Goal: Task Accomplishment & Management: Complete application form

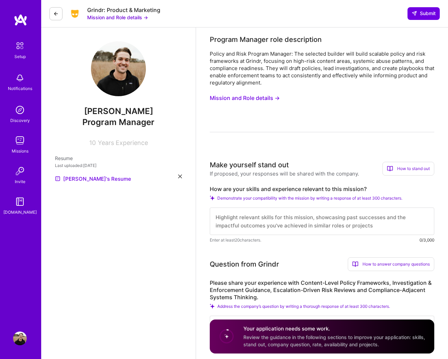
click at [253, 98] on button "Mission and Role details →" at bounding box center [245, 98] width 70 height 13
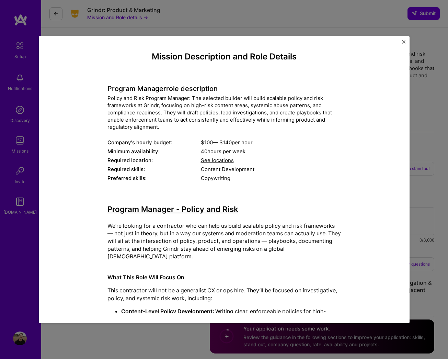
scroll to position [19, 0]
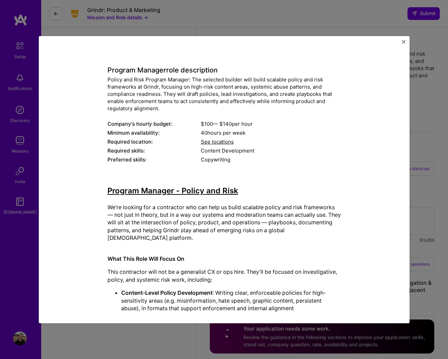
click at [212, 138] on span "See locations" at bounding box center [217, 141] width 33 height 7
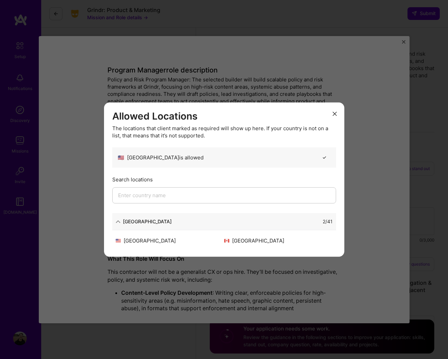
click at [273, 73] on div "Allowed Locations The locations that client marked as required will show up her…" at bounding box center [224, 179] width 448 height 359
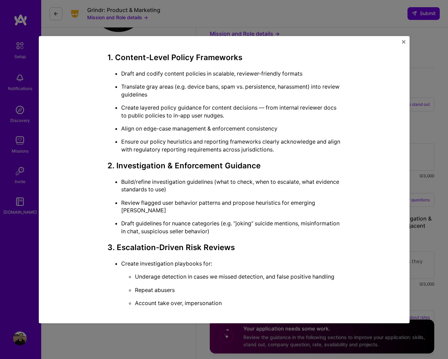
scroll to position [688, 0]
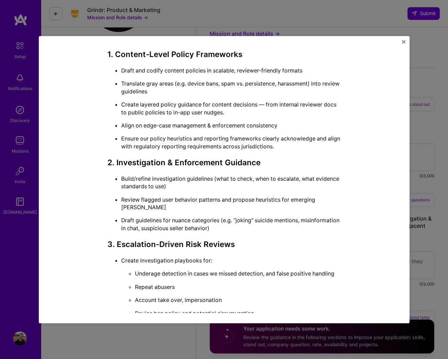
click at [434, 52] on div "Mission Description and Role Details Program Manager role description Policy an…" at bounding box center [224, 179] width 448 height 359
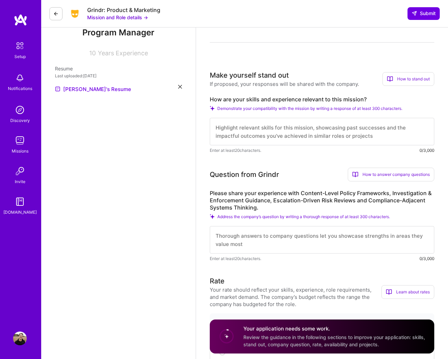
scroll to position [74, 0]
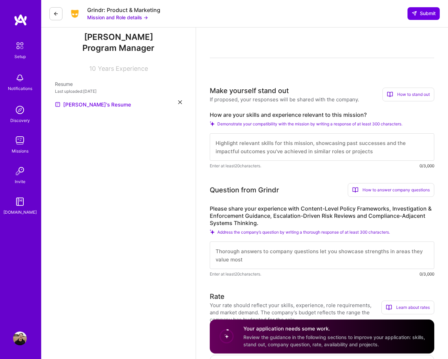
click at [226, 145] on textarea at bounding box center [322, 146] width 225 height 27
click at [222, 252] on textarea at bounding box center [322, 255] width 225 height 27
click at [289, 252] on textarea "I’ve drafted and implemented content-level policy frameworks for TikTok Search,…" at bounding box center [322, 255] width 225 height 27
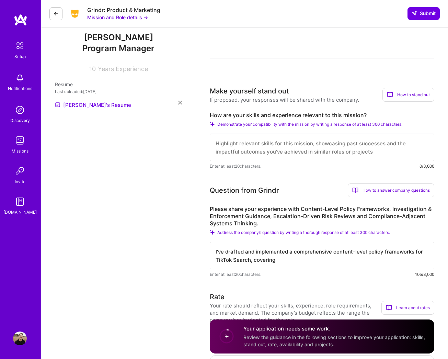
click at [310, 259] on textarea "I’ve drafted and implemented a comprehensive content-level policy frameworks fo…" at bounding box center [322, 255] width 225 height 27
click at [410, 251] on textarea "I’ve drafted and implemented a comprehensive content-level policy frameworks fo…" at bounding box center [322, 255] width 225 height 27
click at [282, 257] on textarea "I’ve drafted and implemented a comprehensive content-level policy framework for…" at bounding box center [322, 255] width 225 height 27
click at [382, 253] on textarea "I’ve drafted and implemented a comprehensive content-level policy framework for…" at bounding box center [322, 255] width 225 height 27
click at [324, 261] on textarea "I’ve drafted and implemented a comprehensive content-level policy enforcement f…" at bounding box center [322, 255] width 225 height 27
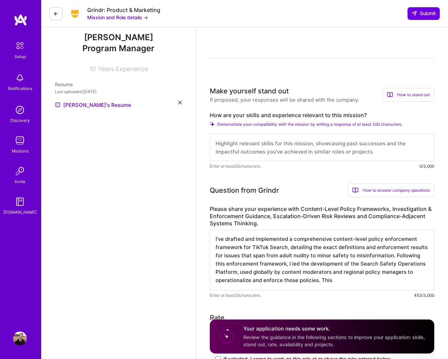
scroll to position [1, 0]
click at [218, 240] on textarea "I’ve drafted and implemented a comprehensive content-level policy enforcement f…" at bounding box center [322, 260] width 225 height 60
click at [403, 281] on textarea "I’ve drafted and implemented a comprehensive content-level policy enforcement f…" at bounding box center [322, 260] width 225 height 60
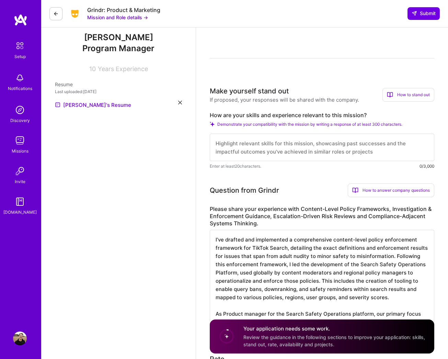
click at [382, 315] on textarea "I’ve drafted and implemented a comprehensive content-level policy enforcement f…" at bounding box center [322, 281] width 225 height 102
click at [254, 321] on textarea "I’ve drafted and implemented a comprehensive content-level policy enforcement f…" at bounding box center [322, 281] width 225 height 102
type textarea "I’ve drafted and implemented a comprehensive content-level policy enforcement f…"
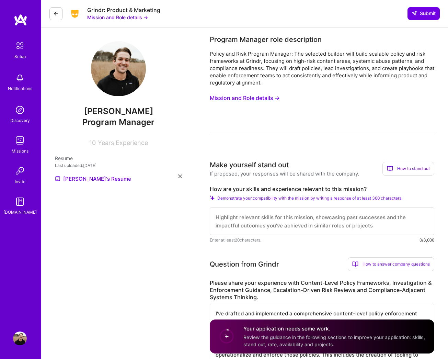
scroll to position [74, 0]
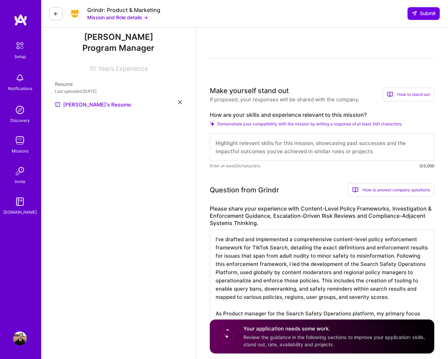
click at [266, 330] on textarea "I’ve drafted and implemented a comprehensive content-level policy enforcement f…" at bounding box center [322, 285] width 225 height 110
drag, startPoint x: 281, startPoint y: 342, endPoint x: 366, endPoint y: 331, distance: 86.0
click at [366, 331] on textarea "I’ve drafted and implemented a comprehensive content-level policy enforcement f…" at bounding box center [322, 285] width 225 height 110
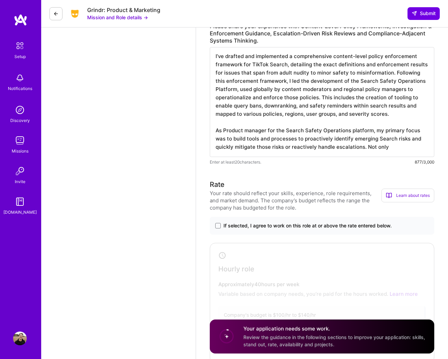
scroll to position [248, 0]
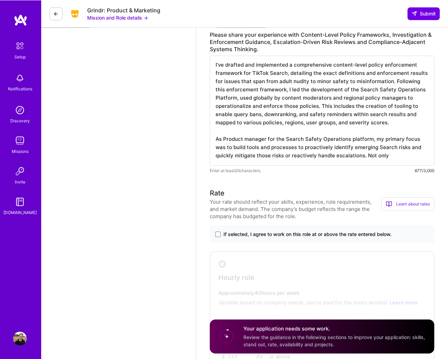
click at [295, 154] on textarea "I’ve drafted and implemented a comprehensive content-level policy enforcement f…" at bounding box center [322, 111] width 225 height 110
click at [369, 157] on textarea "I’ve drafted and implemented a comprehensive content-level policy enforcement f…" at bounding box center [322, 111] width 225 height 110
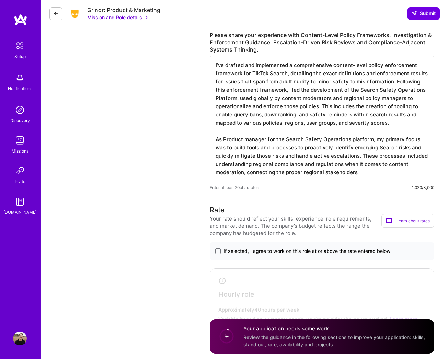
drag, startPoint x: 361, startPoint y: 171, endPoint x: 249, endPoint y: 170, distance: 112.0
click at [249, 170] on textarea "I’ve drafted and implemented a comprehensive content-level policy enforcement f…" at bounding box center [322, 119] width 225 height 126
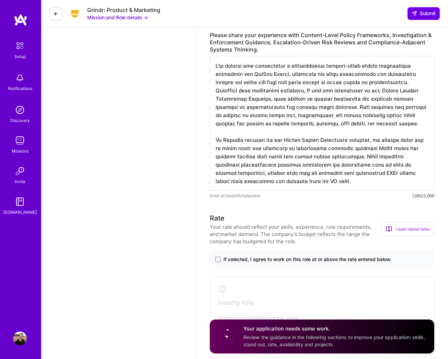
scroll to position [0, 0]
click at [400, 123] on textarea at bounding box center [322, 123] width 225 height 135
click at [342, 154] on textarea at bounding box center [322, 123] width 225 height 135
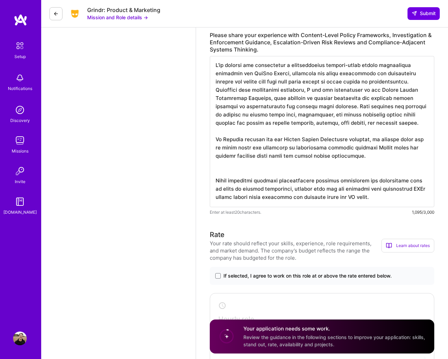
click at [364, 152] on textarea at bounding box center [322, 131] width 225 height 151
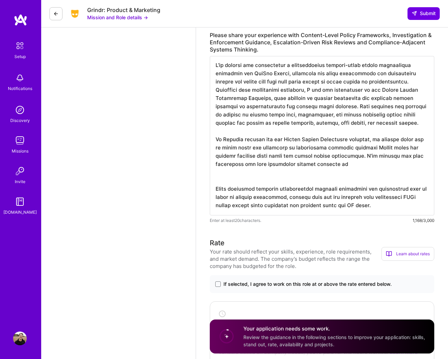
click at [370, 156] on textarea at bounding box center [322, 135] width 225 height 159
click at [401, 156] on textarea at bounding box center [322, 135] width 225 height 159
click at [312, 162] on textarea at bounding box center [322, 135] width 225 height 159
click at [337, 73] on textarea at bounding box center [322, 135] width 225 height 159
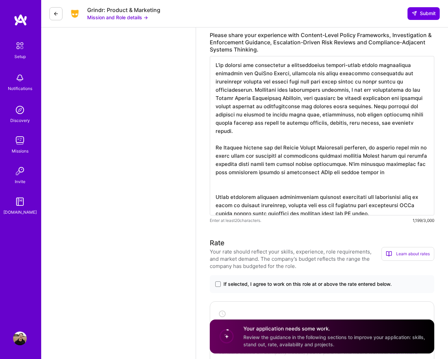
click at [377, 163] on textarea at bounding box center [322, 135] width 225 height 159
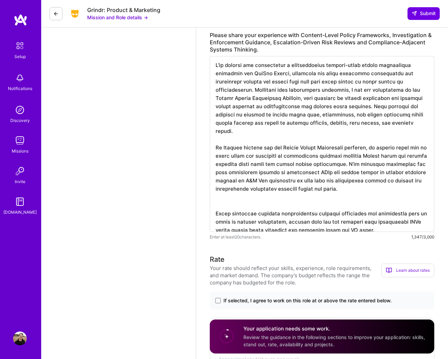
click at [244, 193] on textarea at bounding box center [322, 144] width 225 height 176
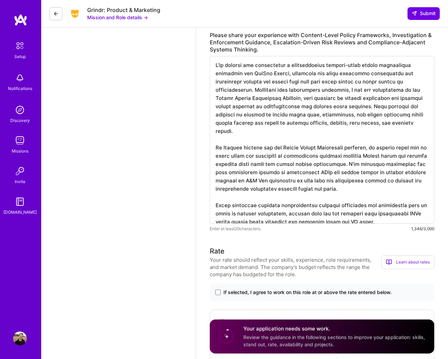
drag, startPoint x: 230, startPoint y: 196, endPoint x: 216, endPoint y: 196, distance: 14.1
click at [216, 197] on textarea at bounding box center [322, 140] width 225 height 168
click at [293, 196] on textarea at bounding box center [322, 140] width 225 height 168
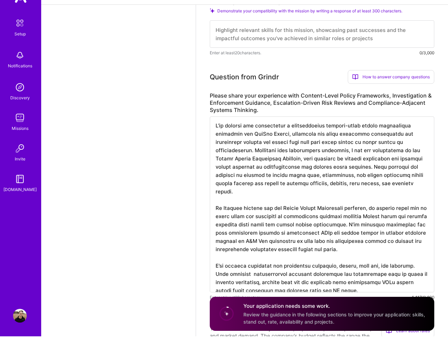
scroll to position [180, 0]
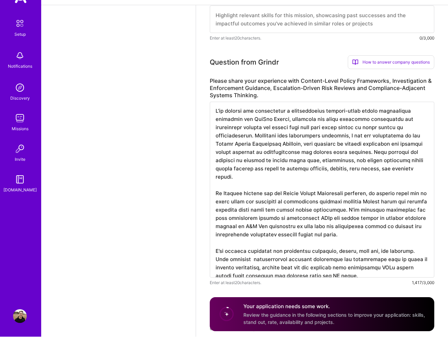
click at [363, 221] on textarea at bounding box center [322, 212] width 225 height 176
click at [279, 243] on textarea at bounding box center [322, 212] width 225 height 176
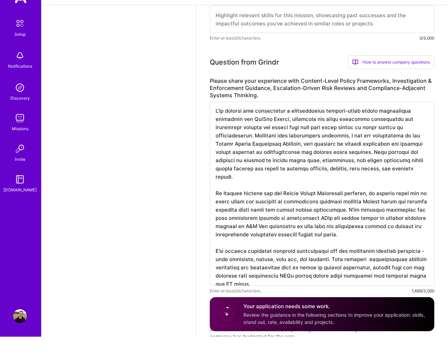
drag, startPoint x: 253, startPoint y: 250, endPoint x: 233, endPoint y: 249, distance: 19.9
click at [233, 249] on textarea at bounding box center [322, 216] width 225 height 184
click at [245, 252] on textarea at bounding box center [322, 212] width 225 height 176
click at [314, 250] on textarea at bounding box center [322, 216] width 225 height 184
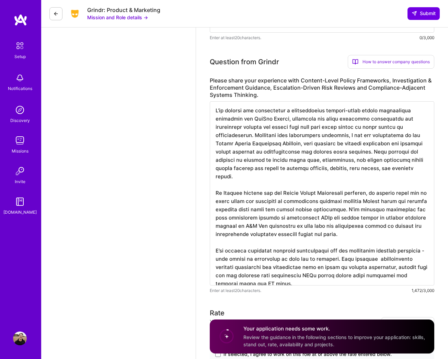
drag, startPoint x: 314, startPoint y: 249, endPoint x: 330, endPoint y: 253, distance: 16.1
click at [330, 253] on textarea at bounding box center [322, 193] width 225 height 184
type textarea "I’ve drafted and implemented a comprehensive content-level policy enforcement f…"
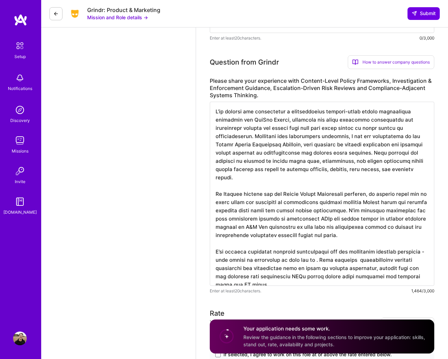
scroll to position [1, 0]
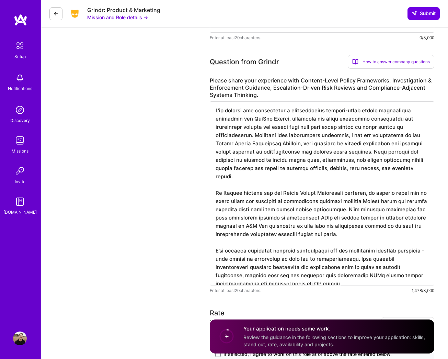
click at [272, 276] on textarea at bounding box center [322, 193] width 225 height 184
click at [386, 251] on textarea at bounding box center [322, 193] width 225 height 184
click at [281, 271] on textarea at bounding box center [322, 193] width 225 height 184
click at [239, 151] on textarea at bounding box center [322, 193] width 225 height 184
click at [390, 167] on textarea at bounding box center [322, 193] width 225 height 184
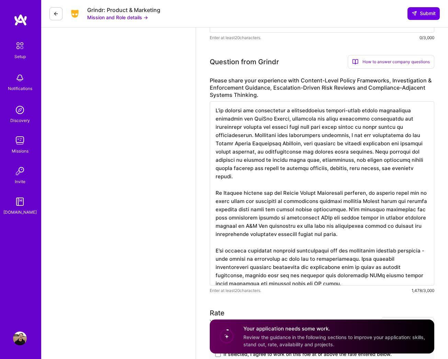
click at [226, 170] on textarea at bounding box center [322, 193] width 225 height 184
click at [353, 225] on textarea at bounding box center [322, 193] width 225 height 184
click at [297, 200] on textarea at bounding box center [322, 193] width 225 height 184
click at [294, 201] on textarea at bounding box center [322, 193] width 225 height 184
click at [235, 202] on textarea at bounding box center [322, 193] width 225 height 184
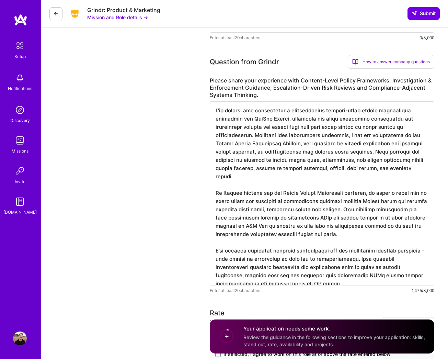
click at [362, 226] on textarea at bounding box center [322, 193] width 225 height 184
click at [365, 210] on textarea at bounding box center [322, 193] width 225 height 184
click at [346, 226] on textarea at bounding box center [322, 193] width 225 height 184
click at [282, 273] on textarea at bounding box center [322, 193] width 225 height 184
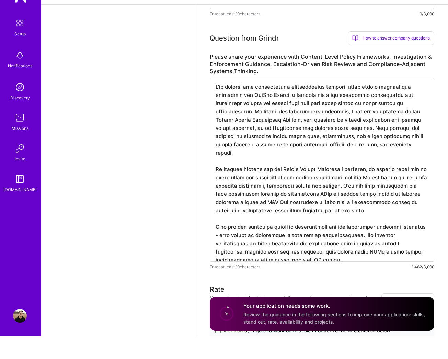
click at [344, 242] on textarea at bounding box center [322, 192] width 225 height 184
drag, startPoint x: 395, startPoint y: 242, endPoint x: 282, endPoint y: 245, distance: 112.7
click at [282, 245] on textarea at bounding box center [322, 192] width 225 height 184
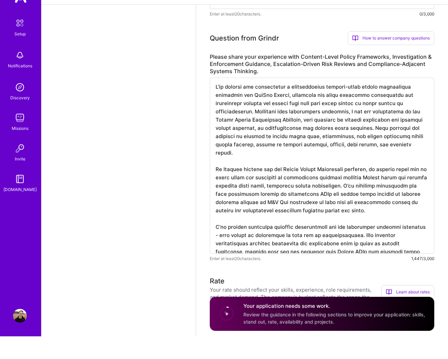
click at [322, 245] on textarea at bounding box center [322, 188] width 225 height 176
click at [393, 243] on textarea at bounding box center [322, 188] width 225 height 176
click at [399, 243] on textarea at bounding box center [322, 188] width 225 height 176
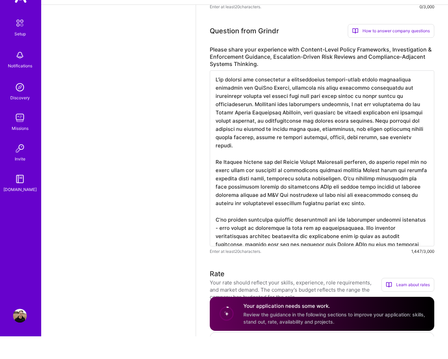
click at [353, 198] on textarea at bounding box center [322, 181] width 225 height 176
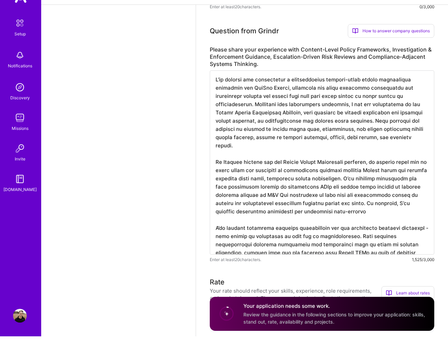
click at [370, 194] on textarea at bounding box center [322, 185] width 225 height 184
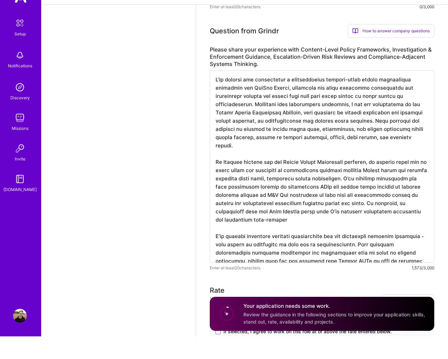
click at [289, 207] on textarea at bounding box center [322, 189] width 225 height 192
click at [261, 212] on textarea at bounding box center [322, 189] width 225 height 192
click at [261, 210] on textarea at bounding box center [322, 189] width 225 height 192
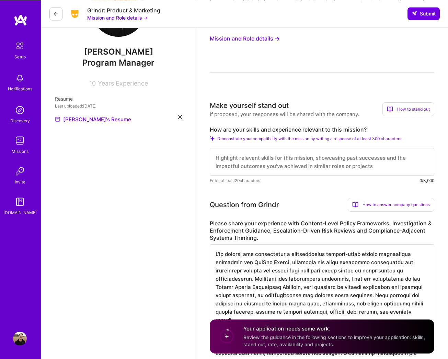
scroll to position [59, 0]
click at [224, 158] on textarea at bounding box center [322, 161] width 225 height 27
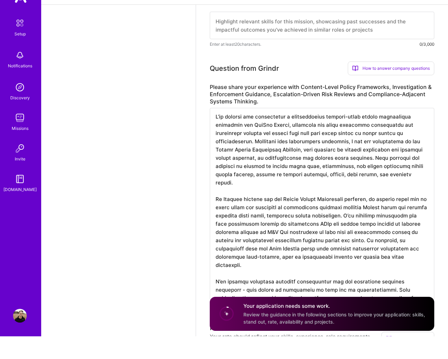
scroll to position [1, 0]
click at [400, 289] on textarea at bounding box center [322, 227] width 225 height 192
click at [229, 273] on textarea at bounding box center [322, 227] width 225 height 192
click at [273, 298] on textarea at bounding box center [322, 231] width 225 height 201
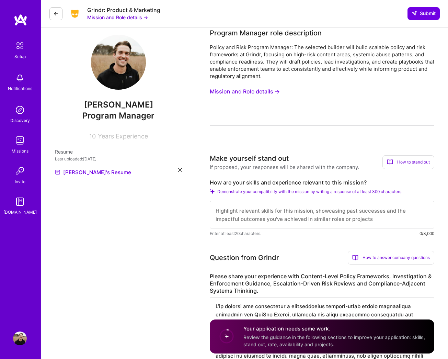
scroll to position [0, 0]
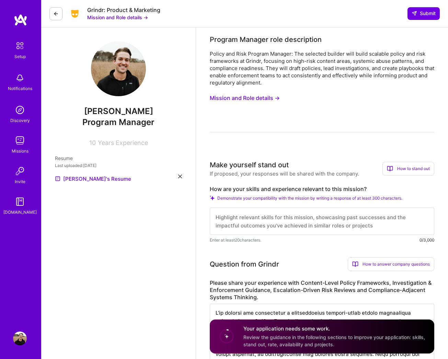
click at [245, 219] on textarea at bounding box center [322, 221] width 225 height 27
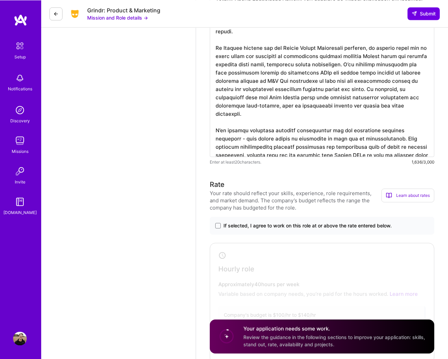
scroll to position [347, 0]
click at [253, 143] on textarea at bounding box center [322, 57] width 225 height 201
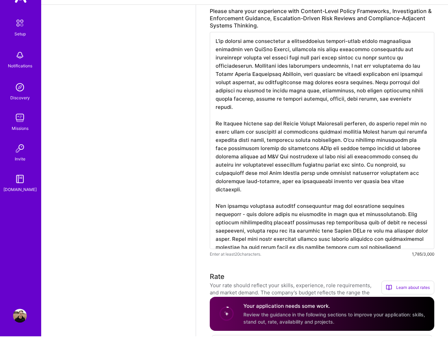
scroll to position [272, 0]
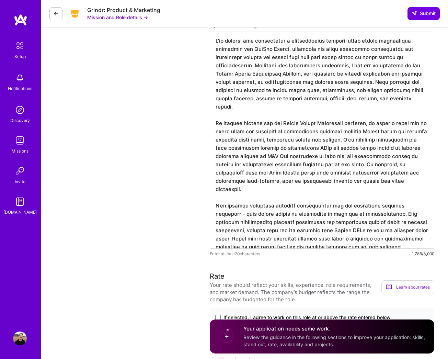
drag, startPoint x: 195, startPoint y: 148, endPoint x: 0, endPoint y: -273, distance: 463.5
drag, startPoint x: 0, startPoint y: -273, endPoint x: 255, endPoint y: 237, distance: 569.7
click at [255, 237] on textarea at bounding box center [322, 140] width 225 height 217
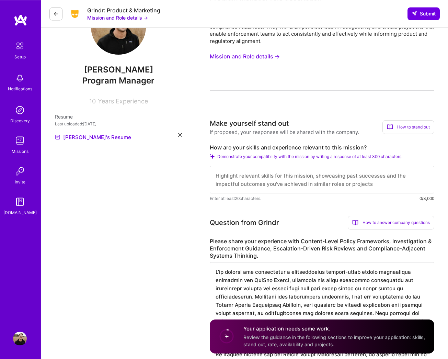
scroll to position [41, 0]
type textarea "L’ip dolorsi ame consectetur a elitseddoeius tempori-utlab etdolo magnaaliqua e…"
click at [246, 176] on textarea at bounding box center [322, 179] width 225 height 27
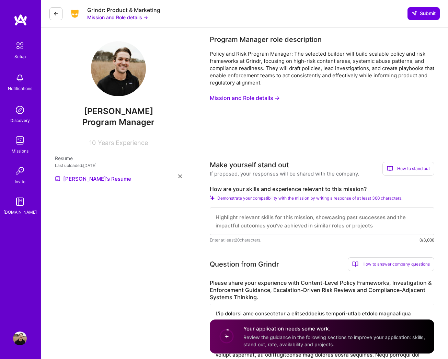
click at [242, 99] on button "Mission and Role details →" at bounding box center [245, 98] width 70 height 13
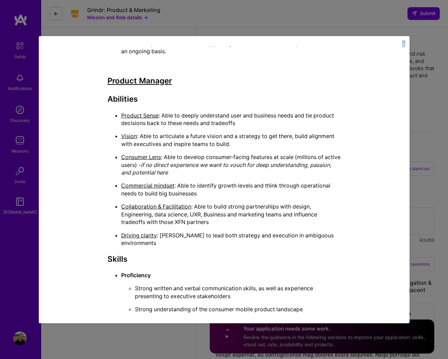
scroll to position [1109, 0]
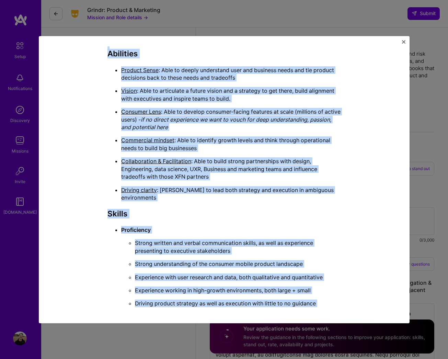
drag, startPoint x: 106, startPoint y: 73, endPoint x: 211, endPoint y: 316, distance: 265.2
copy div "Loremip Dolorsi - Ametco adi Elit Se’do eiusmod tem i utlaboreet dol mag aliq e…"
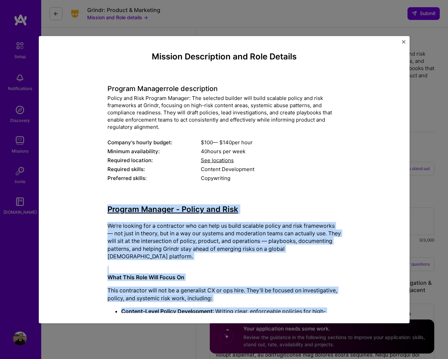
scroll to position [0, 0]
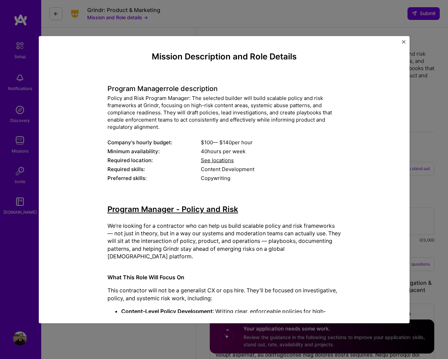
click at [102, 352] on div "Mission Description and Role Details Program Manager role description Policy an…" at bounding box center [224, 179] width 448 height 359
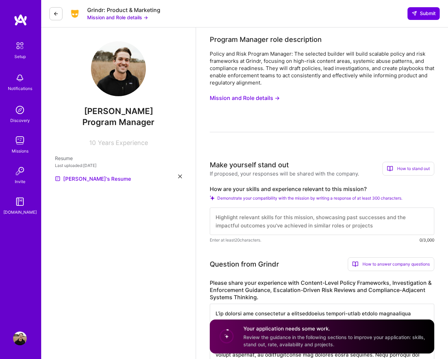
drag, startPoint x: 181, startPoint y: 344, endPoint x: 426, endPoint y: 123, distance: 329.4
drag, startPoint x: 356, startPoint y: 226, endPoint x: 236, endPoint y: 218, distance: 120.2
click at [236, 218] on textarea at bounding box center [322, 221] width 225 height 27
drag, startPoint x: 210, startPoint y: 189, endPoint x: 367, endPoint y: 190, distance: 157.0
click at [367, 190] on label "How are your skills and experience relevant to this mission?" at bounding box center [322, 189] width 225 height 7
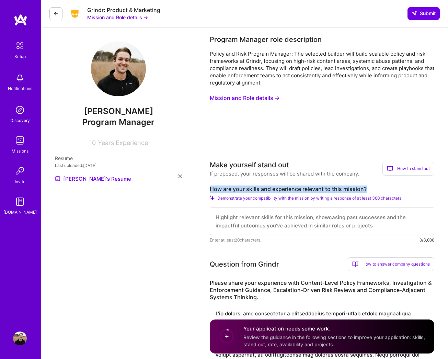
drag, startPoint x: 373, startPoint y: 190, endPoint x: 208, endPoint y: 189, distance: 164.9
copy label "How are your skills and experience relevant to this mission?"
drag, startPoint x: 46, startPoint y: 194, endPoint x: 0, endPoint y: 0, distance: 200.0
drag, startPoint x: 354, startPoint y: 223, endPoint x: 232, endPoint y: 222, distance: 121.7
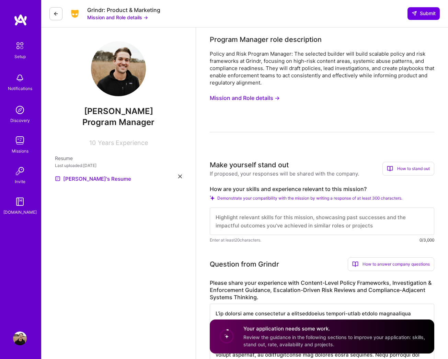
click at [232, 220] on textarea at bounding box center [322, 221] width 225 height 27
drag, startPoint x: 351, startPoint y: 224, endPoint x: 256, endPoint y: 223, distance: 94.5
click at [256, 223] on textarea at bounding box center [322, 221] width 225 height 27
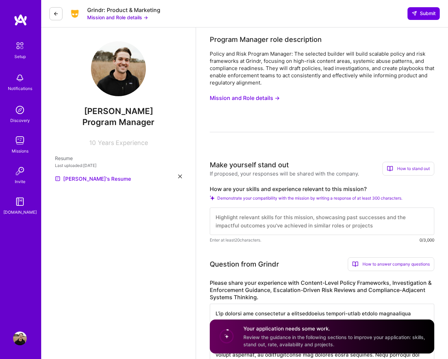
click at [256, 223] on textarea at bounding box center [322, 221] width 225 height 27
click at [243, 214] on textarea at bounding box center [322, 221] width 225 height 27
click at [243, 216] on textarea at bounding box center [322, 221] width 225 height 27
drag, startPoint x: 300, startPoint y: 216, endPoint x: 247, endPoint y: 220, distance: 53.1
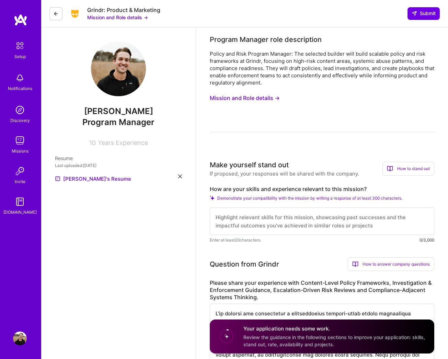
click at [235, 217] on textarea at bounding box center [322, 221] width 225 height 27
paste textarea "Lo ip dolo si Ametcon Adipisc eli SedDoe’t Incidi Utlabo Etdolorema Aliquaen, A…"
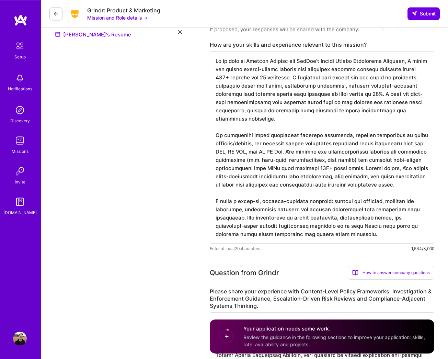
scroll to position [129, 0]
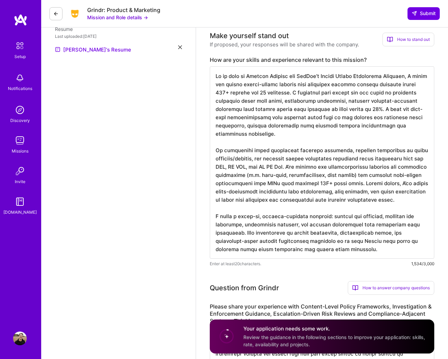
drag, startPoint x: 372, startPoint y: 248, endPoint x: 245, endPoint y: 234, distance: 127.2
click at [245, 234] on textarea at bounding box center [322, 162] width 225 height 192
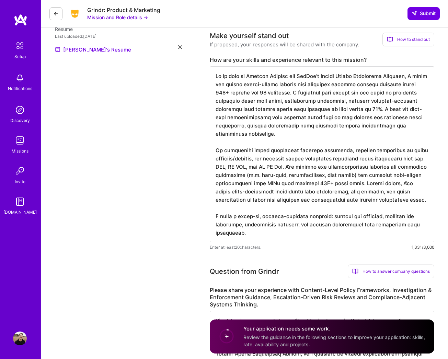
scroll to position [0, 0]
click at [267, 135] on textarea at bounding box center [322, 154] width 225 height 176
drag, startPoint x: 408, startPoint y: 100, endPoint x: 368, endPoint y: 100, distance: 40.2
click at [368, 100] on textarea at bounding box center [322, 154] width 225 height 176
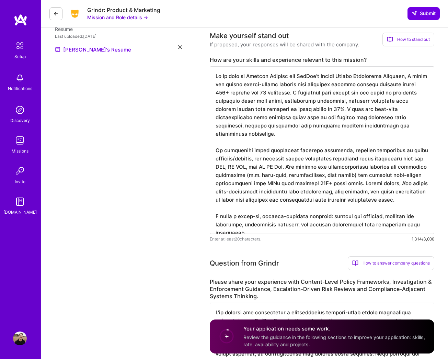
scroll to position [1, 0]
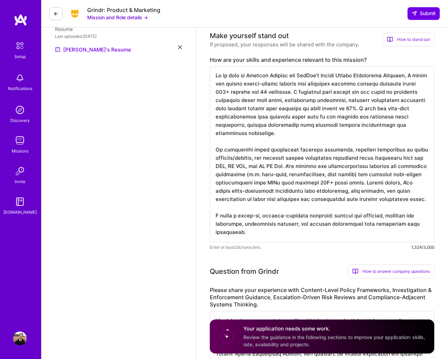
click at [272, 135] on textarea at bounding box center [322, 154] width 225 height 176
click at [418, 99] on textarea at bounding box center [322, 154] width 225 height 176
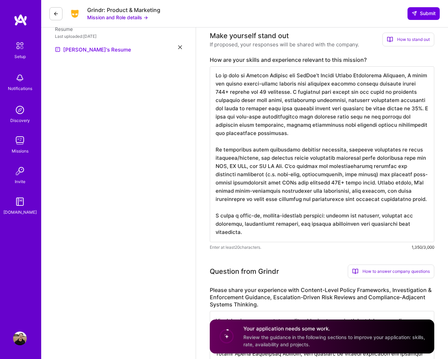
click at [298, 133] on textarea at bounding box center [322, 154] width 225 height 176
click at [429, 110] on textarea at bounding box center [322, 154] width 225 height 176
drag, startPoint x: 220, startPoint y: 124, endPoint x: 374, endPoint y: 120, distance: 153.7
click at [374, 120] on textarea at bounding box center [322, 154] width 225 height 176
drag, startPoint x: 374, startPoint y: 124, endPoint x: 0, endPoint y: -130, distance: 451.9
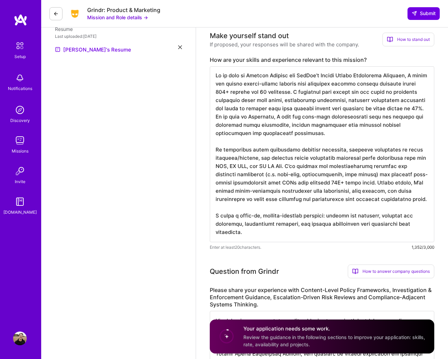
drag, startPoint x: 0, startPoint y: -130, endPoint x: 280, endPoint y: 126, distance: 379.2
click at [280, 126] on textarea at bounding box center [322, 154] width 225 height 176
drag, startPoint x: 281, startPoint y: 124, endPoint x: 218, endPoint y: 126, distance: 63.6
click at [218, 126] on textarea at bounding box center [322, 154] width 225 height 176
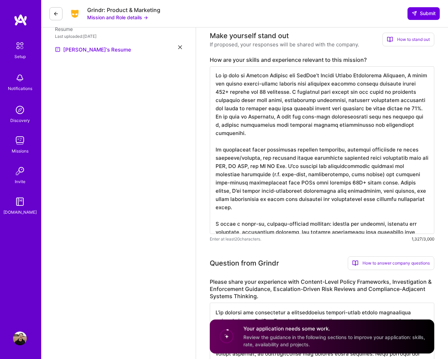
scroll to position [0, 0]
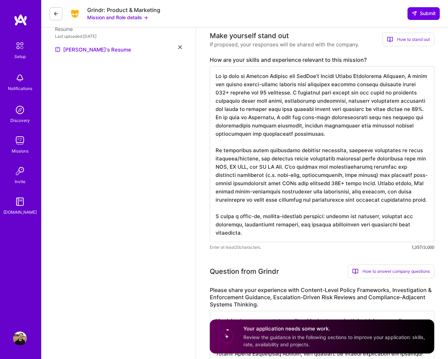
click at [334, 134] on textarea at bounding box center [322, 154] width 225 height 176
click at [380, 125] on textarea at bounding box center [322, 154] width 225 height 176
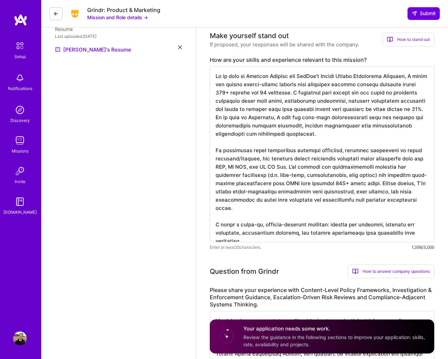
scroll to position [1, 0]
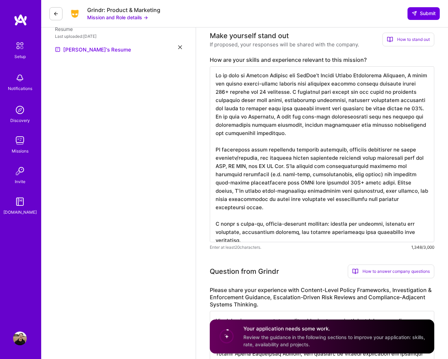
click at [343, 126] on textarea at bounding box center [322, 154] width 225 height 176
click at [344, 126] on textarea at bounding box center [322, 154] width 225 height 176
click at [217, 132] on textarea at bounding box center [322, 154] width 225 height 176
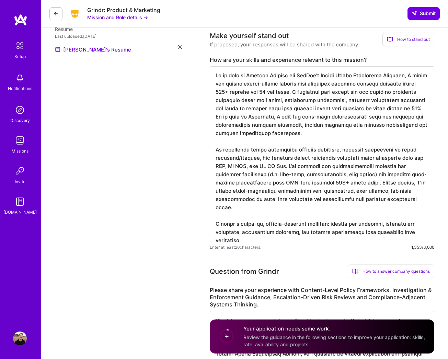
click at [311, 129] on textarea at bounding box center [322, 154] width 225 height 176
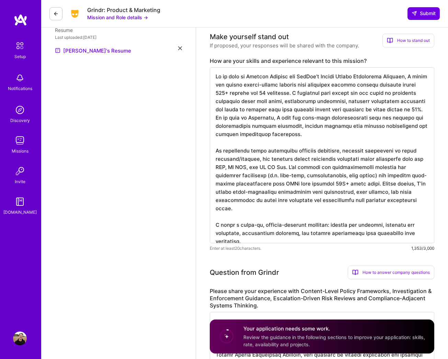
scroll to position [114, 0]
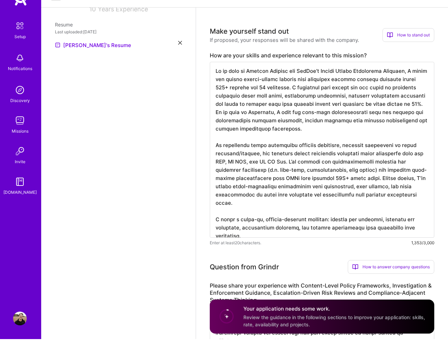
click at [216, 155] on textarea at bounding box center [322, 170] width 225 height 176
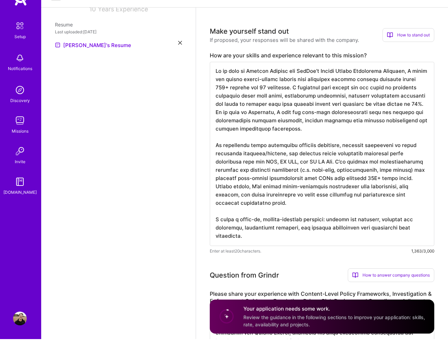
click at [253, 200] on textarea at bounding box center [322, 174] width 225 height 184
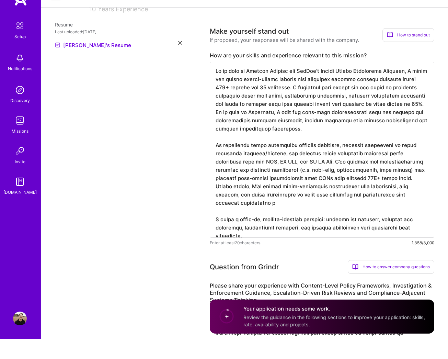
scroll to position [0, 0]
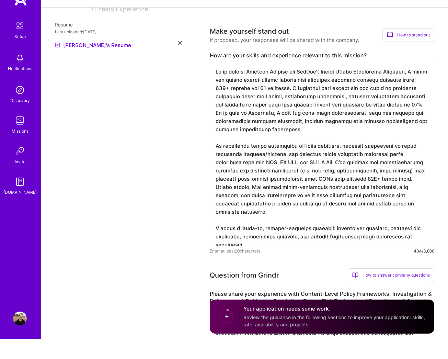
click at [376, 202] on textarea at bounding box center [322, 174] width 225 height 184
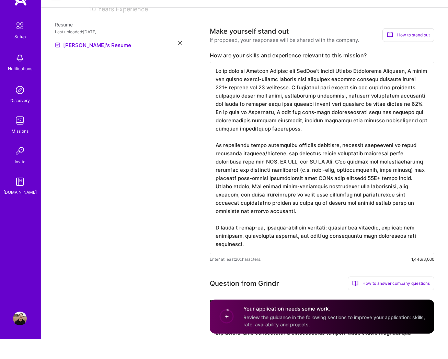
click at [248, 246] on textarea at bounding box center [322, 178] width 225 height 192
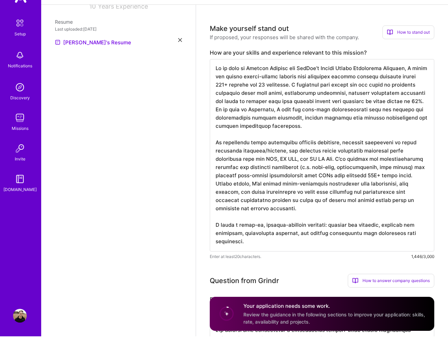
drag, startPoint x: 216, startPoint y: 233, endPoint x: 208, endPoint y: 224, distance: 11.7
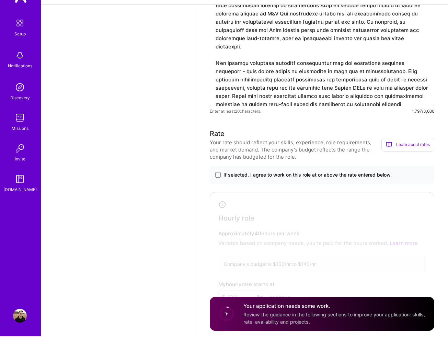
scroll to position [513, 0]
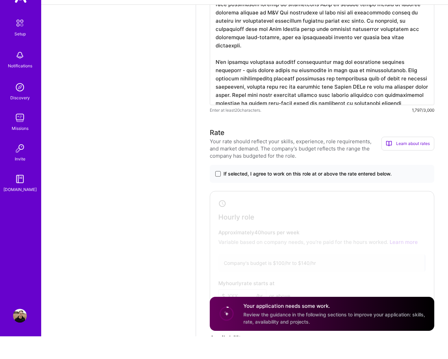
type textarea "Lo ip dolo si Ametcon Adipisc eli SedDoe’t Incidi Utlabo Etdolorema Aliquaen, A…"
click at [220, 194] on span at bounding box center [217, 196] width 5 height 5
click at [0, 0] on input "If selected, I agree to work on this role at or above the rate entered below." at bounding box center [0, 0] width 0 height 0
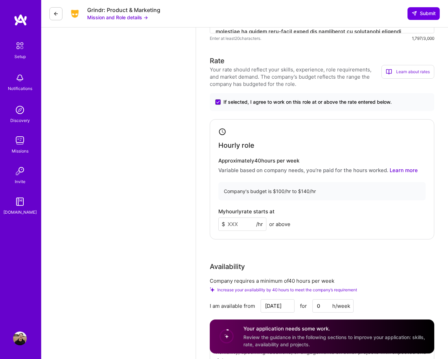
scroll to position [611, 0]
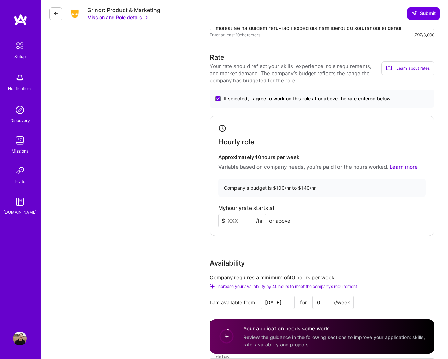
click at [237, 222] on input at bounding box center [243, 220] width 48 height 13
type input "125"
click at [359, 221] on div "My hourly rate starts at $ 125 /hr or above" at bounding box center [323, 216] width 208 height 22
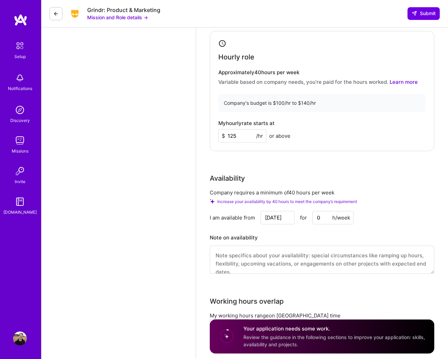
scroll to position [703, 0]
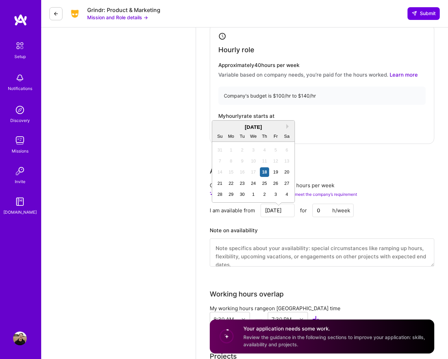
click at [280, 210] on input "[DATE]" at bounding box center [278, 210] width 34 height 13
click at [231, 179] on div "22" at bounding box center [231, 179] width 9 height 9
type input "[DATE]"
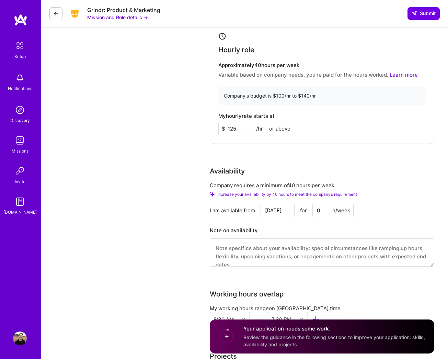
click at [321, 210] on input "0" at bounding box center [333, 210] width 41 height 13
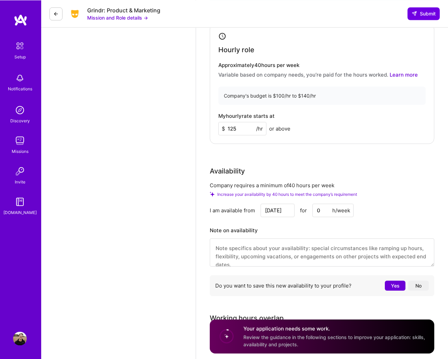
scroll to position [703, 0]
type input "40"
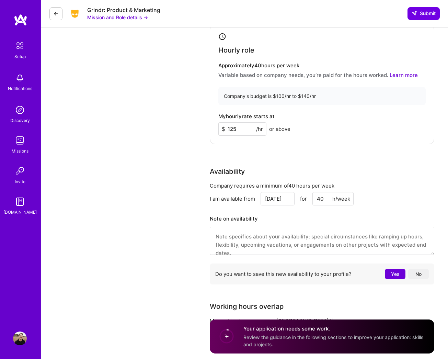
click at [402, 199] on div "I am available from [DATE] for 40 h/week" at bounding box center [322, 198] width 225 height 13
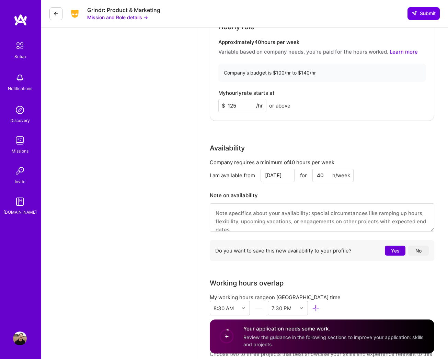
click at [226, 213] on textarea at bounding box center [322, 217] width 225 height 28
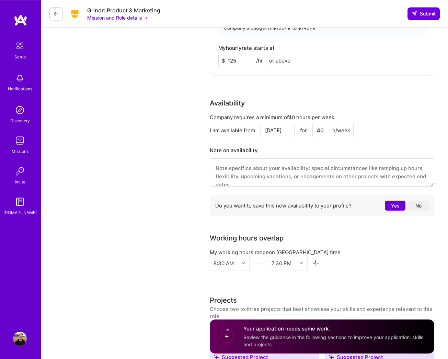
scroll to position [796, 0]
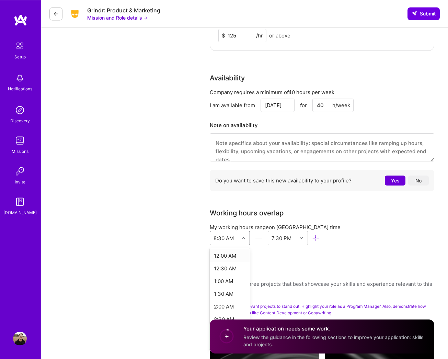
click at [240, 237] on div at bounding box center [244, 238] width 11 height 9
click at [225, 296] on div "8:00 AM" at bounding box center [230, 296] width 40 height 13
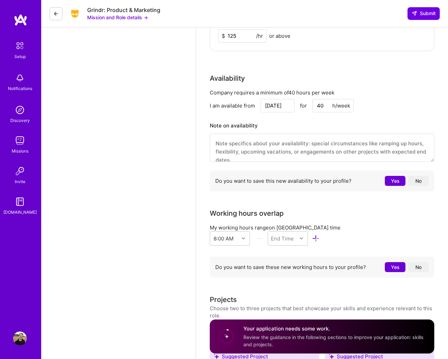
scroll to position [796, 0]
click at [293, 238] on div "End Time" at bounding box center [282, 237] width 23 height 7
click at [284, 264] on div "7:00 PM" at bounding box center [288, 262] width 40 height 13
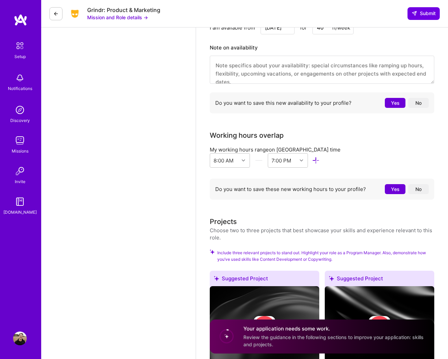
scroll to position [881, 0]
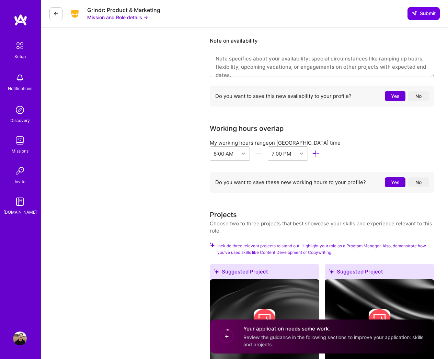
click at [393, 184] on button "Yes" at bounding box center [395, 182] width 21 height 10
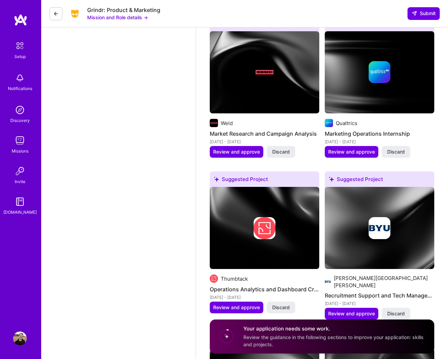
scroll to position [1041, 0]
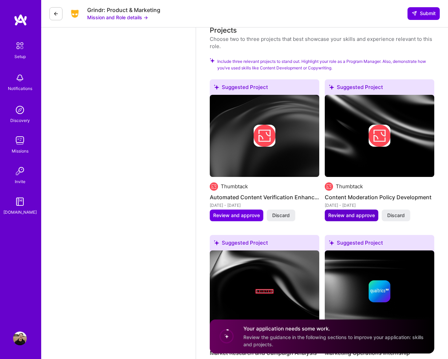
click at [355, 216] on span "Review and approve" at bounding box center [352, 215] width 47 height 7
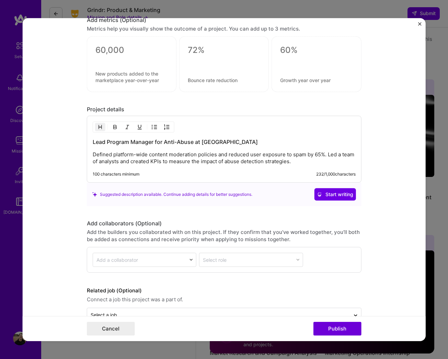
scroll to position [516, 0]
drag, startPoint x: 304, startPoint y: 145, endPoint x: 322, endPoint y: 146, distance: 17.2
click at [304, 152] on p "Defined platform-wide content moderation policies and reduced user exposure to …" at bounding box center [224, 159] width 263 height 14
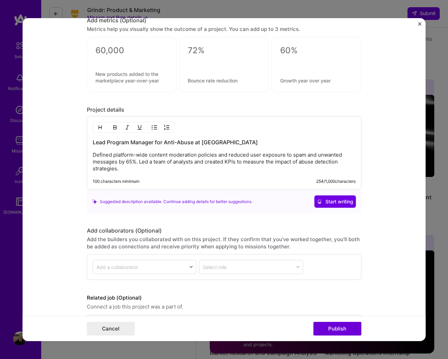
click at [207, 159] on p "Defined platform-wide content moderation policies and reduced user exposure to …" at bounding box center [224, 162] width 263 height 21
click at [175, 154] on p "Defined platform-wide content moderation policies and reduced user exposure to …" at bounding box center [224, 162] width 263 height 21
click at [163, 159] on p "Defined platform-wide content moderation policies and reduced user exposure to …" at bounding box center [224, 162] width 263 height 21
click at [313, 152] on p "Defined platform-wide content moderation policies and reduced user exposure to …" at bounding box center [224, 162] width 263 height 21
click at [380, 168] on form "Editing suggested project This project is suggested based on your LinkedIn, res…" at bounding box center [224, 179] width 404 height 323
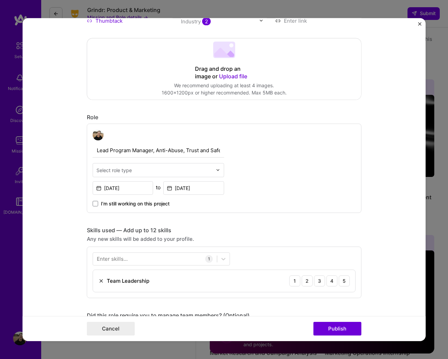
scroll to position [34, 0]
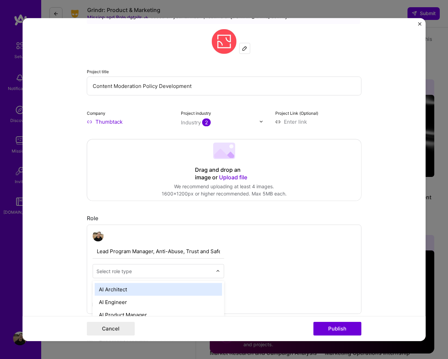
click at [130, 267] on div "Select role type" at bounding box center [114, 270] width 35 height 7
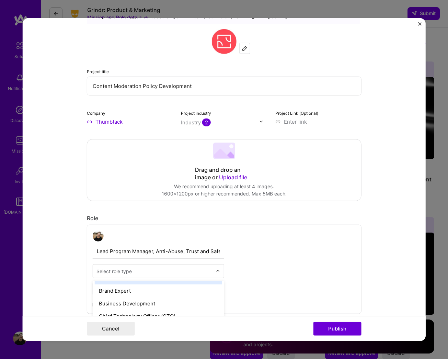
scroll to position [256, 0]
click at [116, 267] on div "Select role type" at bounding box center [114, 270] width 35 height 7
click at [218, 244] on input "Lead Program Manager, Anti-Abuse, Trust and Safety Policy and Operations" at bounding box center [159, 251] width 132 height 14
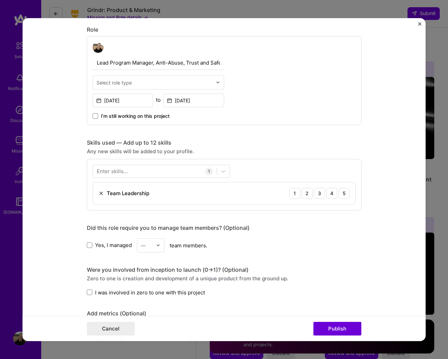
scroll to position [201, 0]
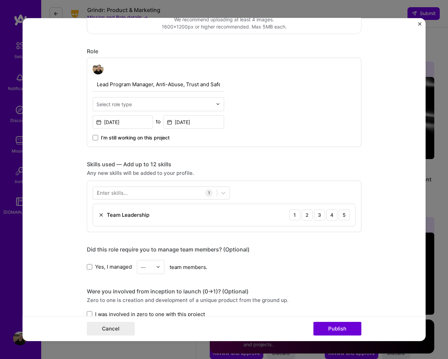
click at [112, 77] on input "Lead Program Manager, Anti-Abuse, Trust and Safety Policy and Operations" at bounding box center [159, 84] width 132 height 14
click at [219, 77] on input "Lead Program Manager, Anti-Abuse, Trust and Safety Policy and Operations" at bounding box center [159, 84] width 132 height 14
click at [248, 89] on div "Lead Program Manager, Anti-Abuse, Trust and Safety Policy and Operations Select…" at bounding box center [224, 101] width 275 height 89
click at [163, 103] on div "Lead Program Manager, Anti-Abuse, Trust and Safety Policy and Operations Select…" at bounding box center [159, 102] width 132 height 78
click at [202, 100] on input "text" at bounding box center [155, 103] width 116 height 7
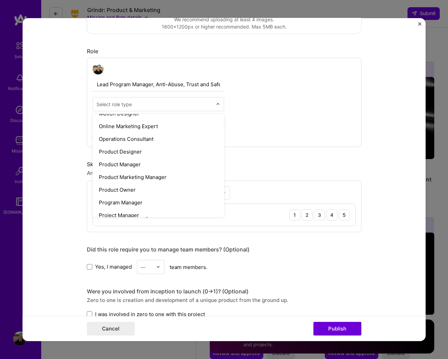
scroll to position [631, 0]
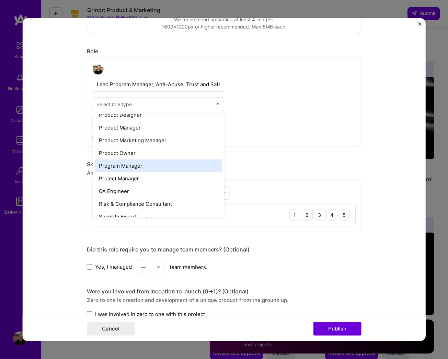
click at [123, 159] on div "Program Manager" at bounding box center [158, 165] width 127 height 13
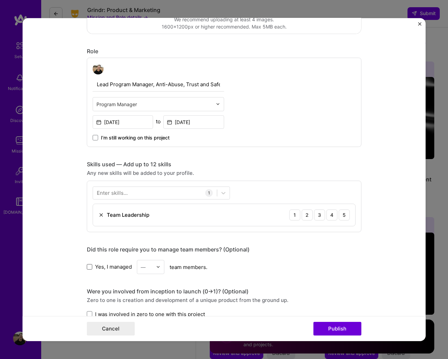
click at [89, 264] on span at bounding box center [89, 266] width 5 height 5
click at [0, 0] on input "Yes, I managed" at bounding box center [0, 0] width 0 height 0
click at [156, 260] on div "—" at bounding box center [146, 266] width 19 height 13
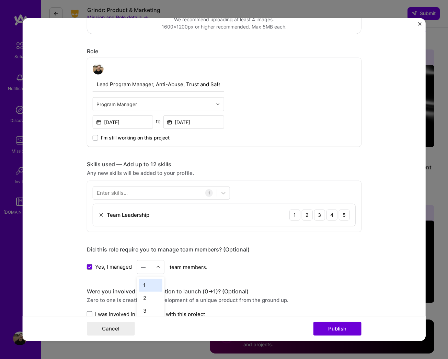
scroll to position [1073, 0]
click at [146, 304] on div "3" at bounding box center [150, 310] width 23 height 13
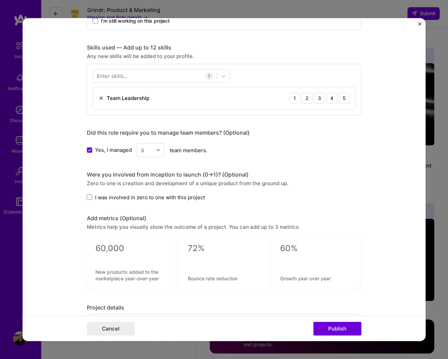
scroll to position [386, 0]
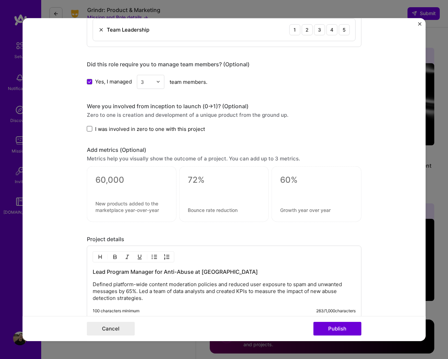
click at [88, 126] on span at bounding box center [89, 128] width 5 height 5
click at [0, 0] on input "I was involved in zero to one with this project" at bounding box center [0, 0] width 0 height 0
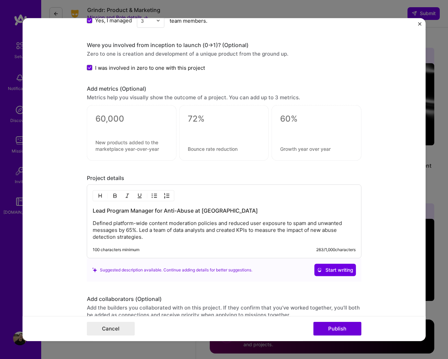
click at [127, 123] on div at bounding box center [132, 133] width 90 height 56
click at [149, 124] on div at bounding box center [132, 133] width 90 height 56
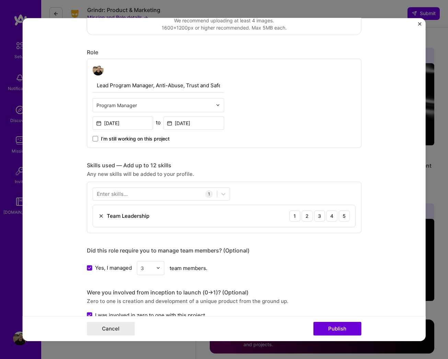
scroll to position [237, 0]
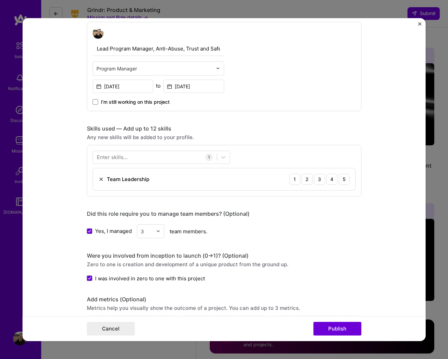
click at [105, 154] on div "Enter skills..." at bounding box center [112, 157] width 31 height 7
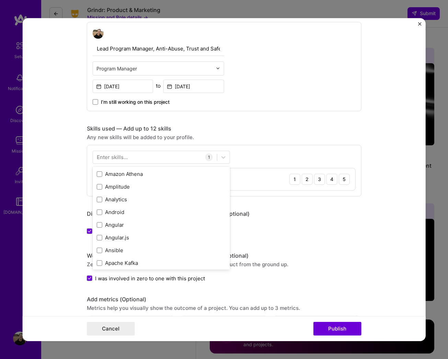
scroll to position [330, 0]
drag, startPoint x: 101, startPoint y: 190, endPoint x: 106, endPoint y: 185, distance: 7.8
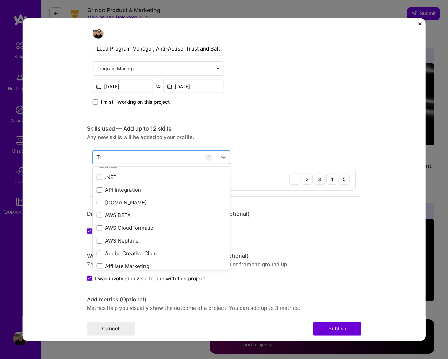
scroll to position [0, 0]
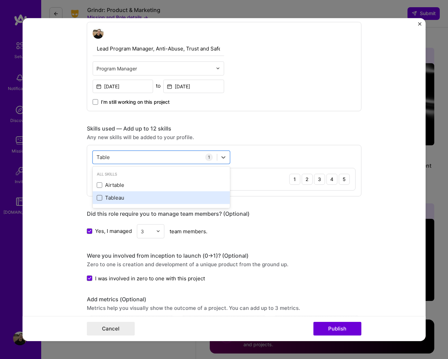
click at [99, 195] on span at bounding box center [99, 197] width 5 height 5
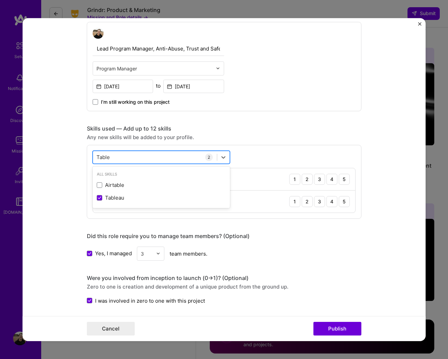
click at [125, 152] on div "Table Table" at bounding box center [155, 157] width 124 height 11
type input "T"
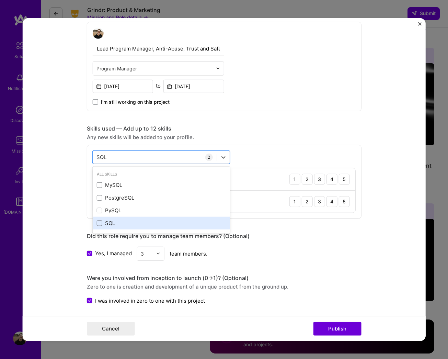
click at [99, 221] on span at bounding box center [99, 223] width 5 height 5
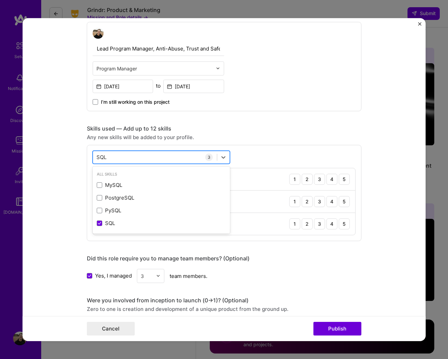
click at [124, 152] on div "SQL SQL" at bounding box center [155, 157] width 124 height 11
type input "S"
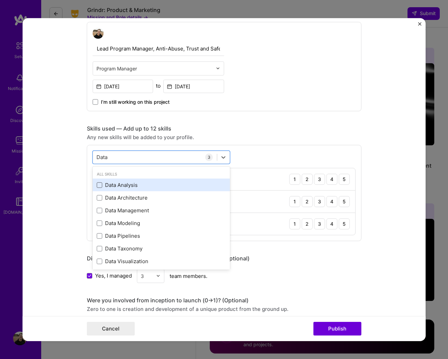
click at [99, 182] on span at bounding box center [99, 184] width 5 height 5
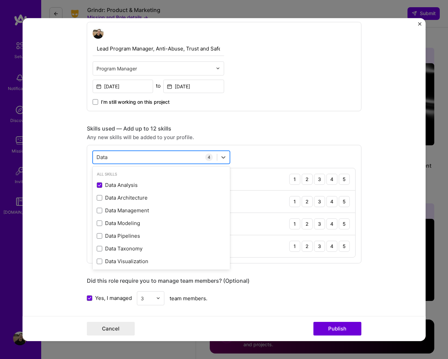
click at [135, 152] on div "Data Data" at bounding box center [155, 157] width 124 height 11
type input "D"
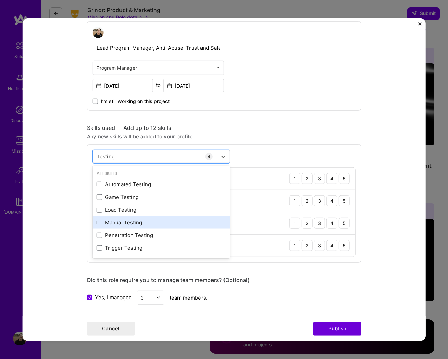
scroll to position [237, 0]
type input "T"
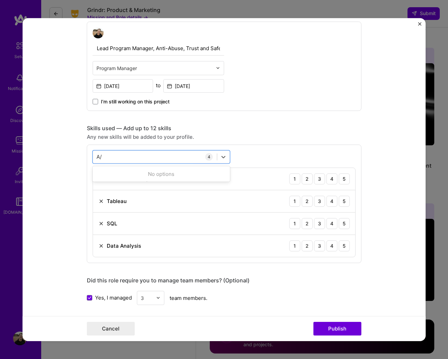
type input "A"
type input "p"
click at [279, 98] on div "Lead Program Manager, Anti-Abuse, Trust and Safety Policy and Operations Progra…" at bounding box center [224, 65] width 275 height 89
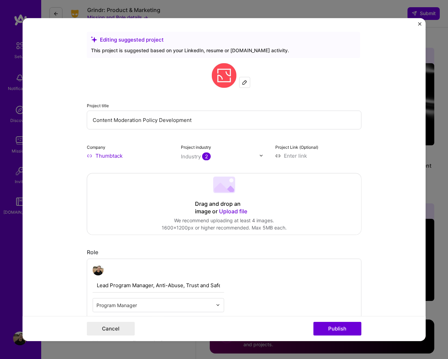
scroll to position [0, 0]
click at [225, 110] on input "Content Moderation Policy Development" at bounding box center [224, 119] width 275 height 19
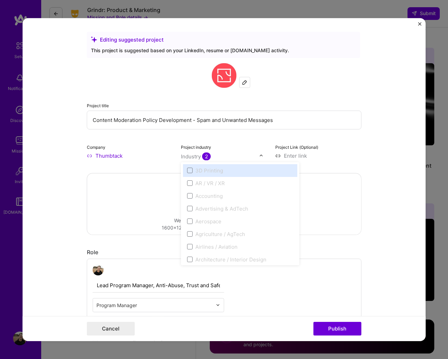
click at [194, 153] on div "Industry 2" at bounding box center [196, 156] width 30 height 7
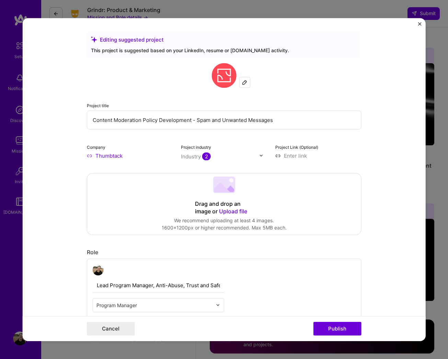
click at [366, 151] on form "Editing suggested project This project is suggested based on your LinkedIn, res…" at bounding box center [224, 179] width 404 height 323
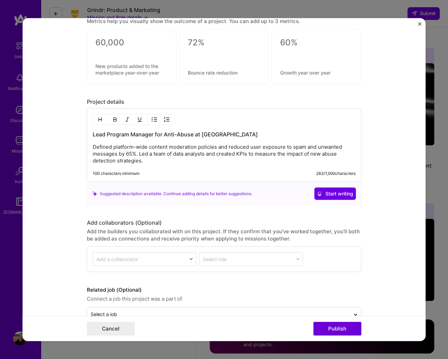
scroll to position [590, 0]
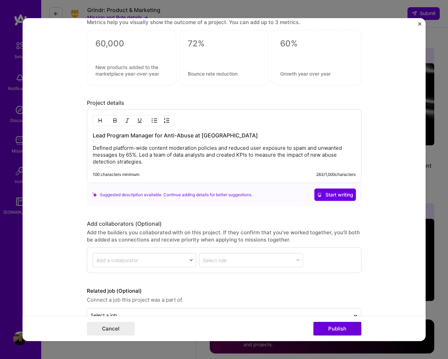
click at [161, 151] on p "Defined platform-wide content moderation policies and reduced user exposure to …" at bounding box center [224, 155] width 263 height 21
click at [94, 145] on p "Defined platform-wide content moderation policies and reduced user exposure to …" at bounding box center [224, 155] width 263 height 21
click at [223, 145] on p "Based on deep user behavior and violation analysis, Defined platform-wide conte…" at bounding box center [224, 155] width 263 height 21
click at [262, 149] on p "Based on deep user behavior and violation analysis, defined platform-wide conte…" at bounding box center [224, 155] width 263 height 21
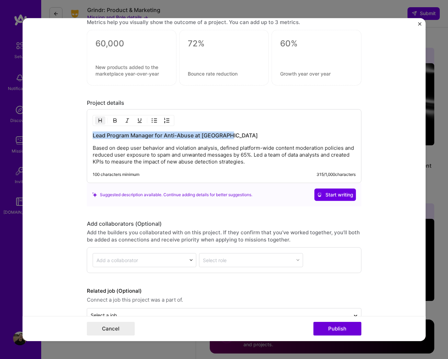
drag, startPoint x: 232, startPoint y: 125, endPoint x: 91, endPoint y: 125, distance: 141.6
click at [91, 125] on div "Lead Program Manager for Anti-Abuse at Thumbtack Based on deep user behavior an…" at bounding box center [224, 146] width 275 height 74
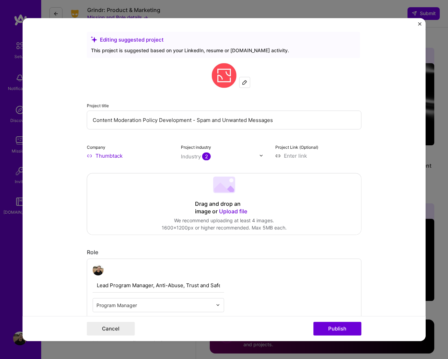
scroll to position [0, 0]
drag, startPoint x: 284, startPoint y: 110, endPoint x: 92, endPoint y: 110, distance: 192.1
click at [92, 110] on input "Content Moderation Policy Development - Spam and Unwanted Messages" at bounding box center [224, 119] width 275 height 19
click at [157, 111] on input "Content Moderation Policy Development - Spam and Unwanted Messages" at bounding box center [224, 119] width 275 height 19
drag, startPoint x: 223, startPoint y: 110, endPoint x: 192, endPoint y: 110, distance: 31.3
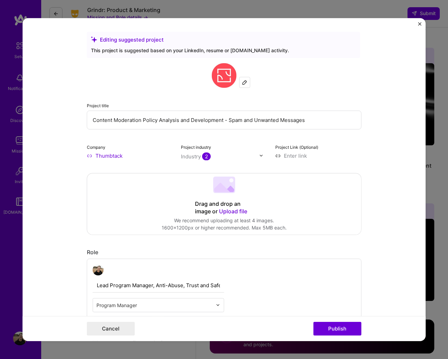
click at [192, 110] on input "Content Moderation Policy Analysis and Development - Spam and Unwanted Messages" at bounding box center [224, 119] width 275 height 19
click at [318, 110] on input "Content Moderation Policy Analysis and Development - Spam and Unwanted Messages" at bounding box center [224, 119] width 275 height 19
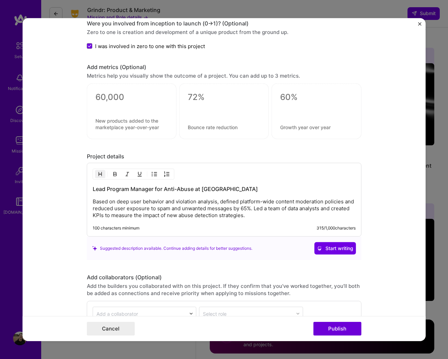
scroll to position [537, 0]
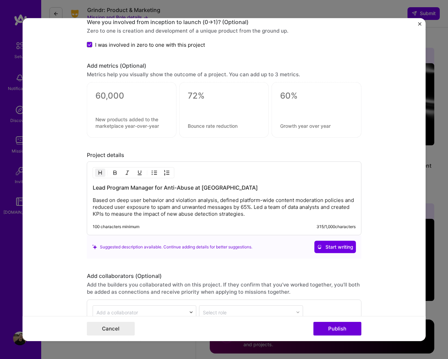
type input "Content Moderation Policy Analysis and Development - Spam and Unwanted Messages"
drag, startPoint x: 231, startPoint y: 178, endPoint x: 95, endPoint y: 176, distance: 136.8
click at [95, 184] on h3 "Lead Program Manager for Anti-Abuse at [GEOGRAPHIC_DATA]" at bounding box center [224, 188] width 263 height 8
click at [265, 204] on p "Based on deep user behavior and violation analysis, defined platform-wide conte…" at bounding box center [224, 207] width 263 height 21
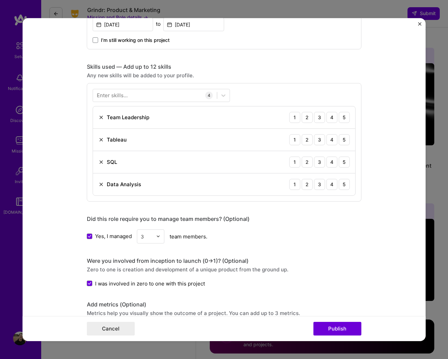
scroll to position [293, 0]
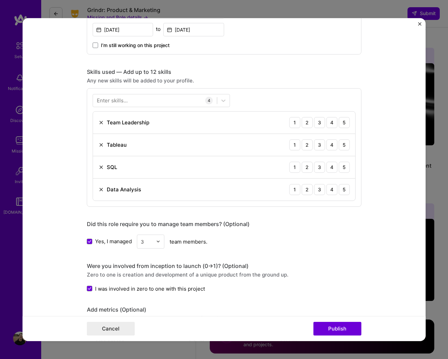
click at [116, 97] on div "Enter skills..." at bounding box center [112, 100] width 31 height 7
click at [109, 97] on div "Enter skills..." at bounding box center [112, 100] width 31 height 7
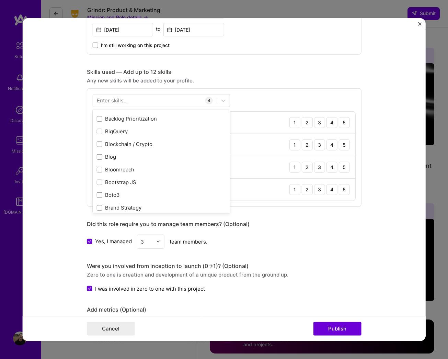
scroll to position [614, 0]
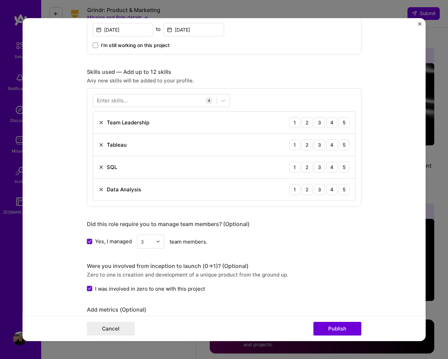
click at [287, 77] on div "Any new skills will be added to your profile." at bounding box center [224, 80] width 275 height 7
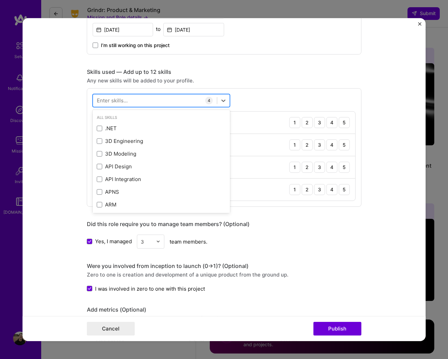
click at [129, 95] on div at bounding box center [155, 100] width 124 height 11
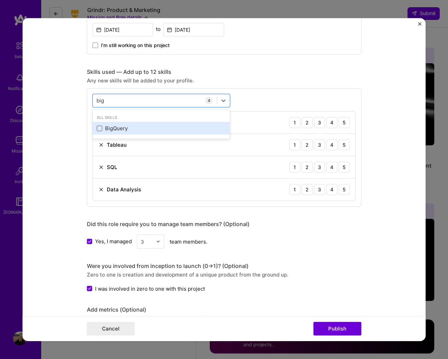
click at [99, 126] on span at bounding box center [99, 128] width 5 height 5
type input "big"
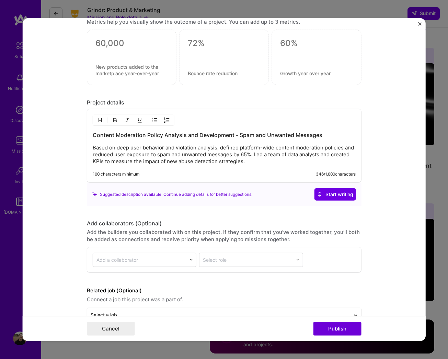
scroll to position [612, 0]
click at [265, 152] on p "Based on deep user behavior and violation analysis, defined platform-wide conte…" at bounding box center [224, 155] width 263 height 21
click at [240, 145] on p "Based on deep user behavior and violation analysis, defined platform-wide conte…" at bounding box center [224, 155] width 263 height 21
click at [123, 145] on p "Based on deep user behavior and violation analysis, defined new platform-wide c…" at bounding box center [224, 155] width 263 height 21
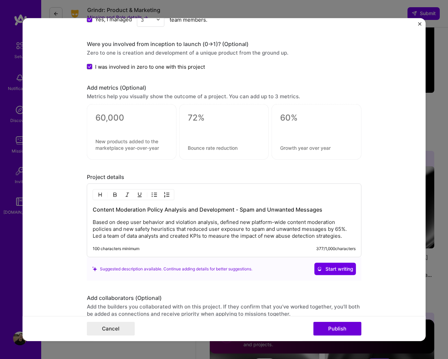
scroll to position [538, 0]
click at [330, 324] on div "Add a collaborator Select role" at bounding box center [224, 335] width 275 height 26
click at [336, 336] on button "Publish" at bounding box center [338, 329] width 48 height 14
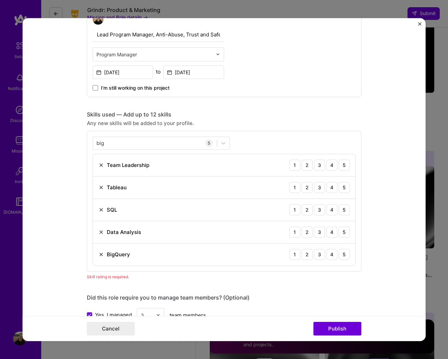
scroll to position [251, 0]
click at [344, 167] on div "5" at bounding box center [344, 164] width 11 height 11
click at [330, 167] on div "4" at bounding box center [332, 164] width 11 height 11
click at [331, 189] on div "4" at bounding box center [332, 187] width 11 height 11
click at [346, 210] on div "5" at bounding box center [344, 209] width 11 height 11
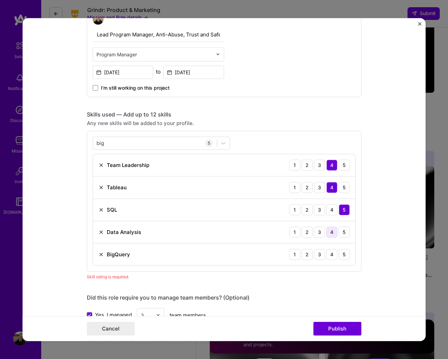
click at [334, 234] on div "4" at bounding box center [332, 231] width 11 height 11
click at [332, 253] on div "4" at bounding box center [332, 254] width 11 height 11
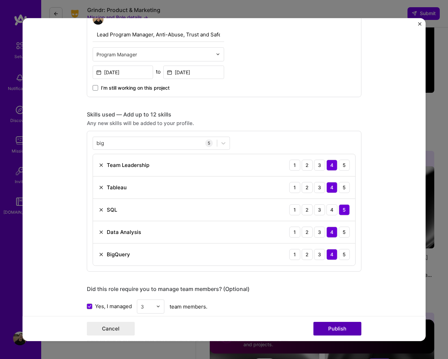
click at [329, 336] on button "Publish" at bounding box center [338, 329] width 48 height 14
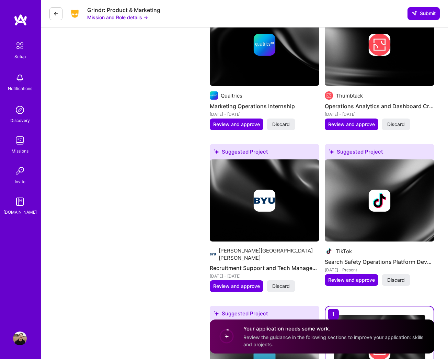
scroll to position [1281, 0]
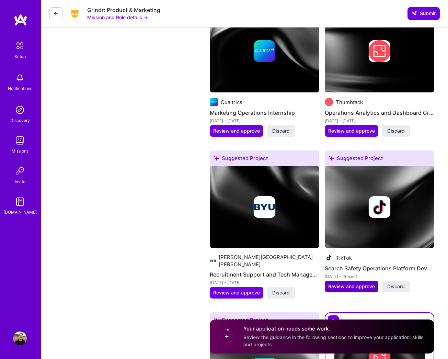
click at [347, 288] on span "Review and approve" at bounding box center [352, 286] width 47 height 7
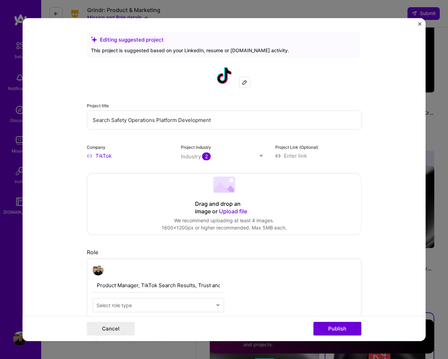
click at [216, 121] on input "Search Safety Operations Platform Development" at bounding box center [224, 119] width 275 height 19
click at [178, 121] on input "Search Safety Operations Platform Development" at bounding box center [224, 119] width 275 height 19
drag, startPoint x: 284, startPoint y: 121, endPoint x: 247, endPoint y: 119, distance: 37.2
click at [247, 119] on input "Search Safety Operations Platform Content-Level Enforcement Development" at bounding box center [224, 119] width 275 height 19
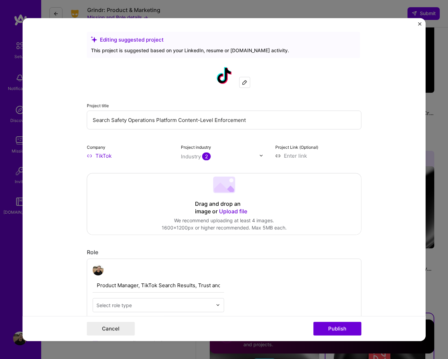
scroll to position [1281, 0]
drag, startPoint x: 247, startPoint y: 120, endPoint x: 282, endPoint y: 107, distance: 37.4
click at [282, 107] on div "Project title Search Safety Operations Platform Content-Level Enforcement" at bounding box center [224, 115] width 275 height 28
drag, startPoint x: 282, startPoint y: 107, endPoint x: 0, endPoint y: -1282, distance: 1417.3
click at [265, 121] on input "Search Safety Operations Platform Content-Level Enforcement" at bounding box center [224, 119] width 275 height 19
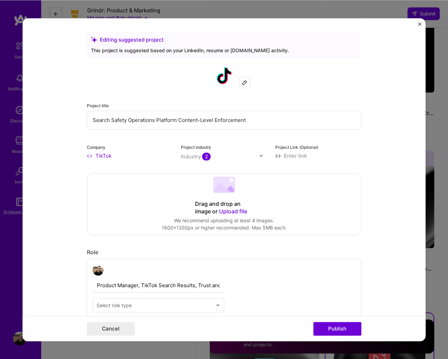
scroll to position [1281, 0]
type input "Search Safety Operations Platform Content-Level Enforcement Enablement"
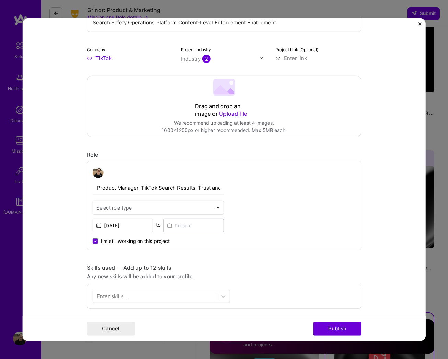
type input "Search Safety Operations Platform Content-Level Enforcement Enablement"
click at [137, 205] on input "text" at bounding box center [155, 207] width 116 height 7
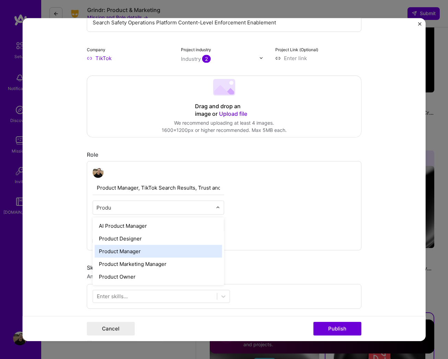
click at [112, 255] on div "Product Manager" at bounding box center [158, 251] width 127 height 13
type input "Produ"
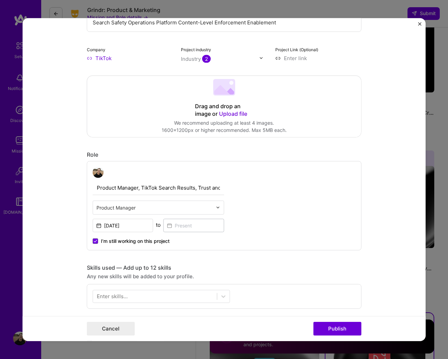
scroll to position [1281, 0]
click at [135, 227] on input "May, 2022" at bounding box center [123, 225] width 61 height 13
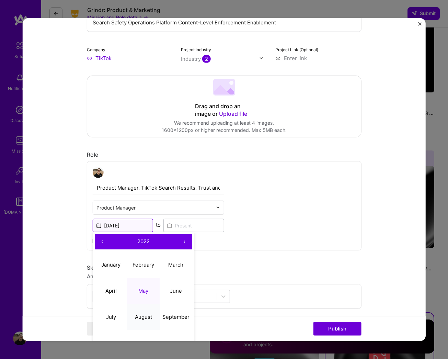
scroll to position [104, 0]
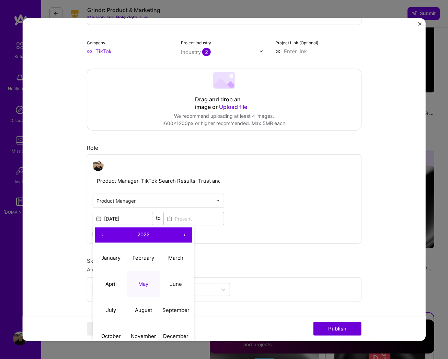
click at [182, 237] on button "›" at bounding box center [184, 234] width 15 height 15
click at [148, 338] on abbr "November" at bounding box center [143, 336] width 25 height 7
type input "Nov, 2023"
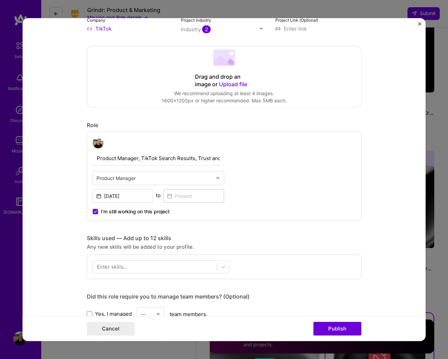
scroll to position [208, 0]
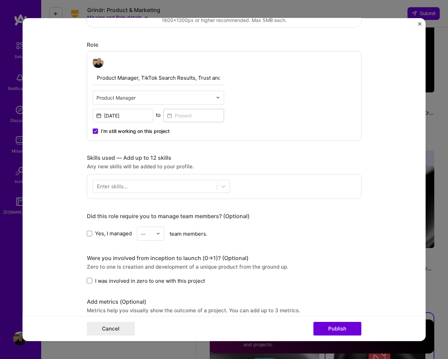
click at [115, 188] on div "Enter skills..." at bounding box center [112, 186] width 31 height 7
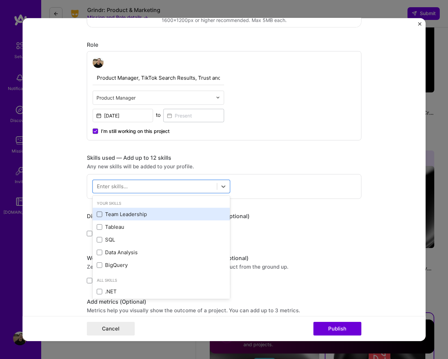
click at [99, 216] on span at bounding box center [99, 214] width 5 height 5
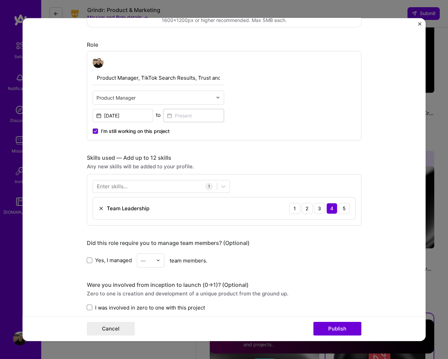
scroll to position [1281, 0]
click at [118, 186] on div "Enter skills..." at bounding box center [112, 186] width 31 height 7
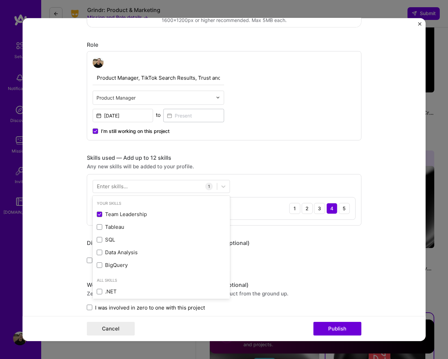
click at [126, 188] on div "Enter skills..." at bounding box center [112, 186] width 31 height 7
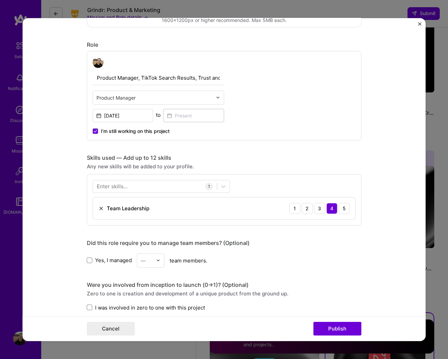
click at [126, 187] on div "Enter skills..." at bounding box center [112, 186] width 31 height 7
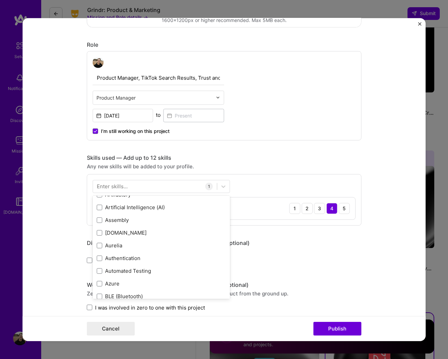
scroll to position [564, 0]
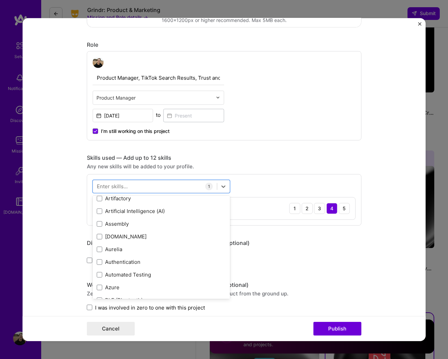
click at [101, 215] on div "Your Skills Team Leadership Tableau SQL Data Analysis BigQuery All Skills .NET …" at bounding box center [161, 247] width 137 height 103
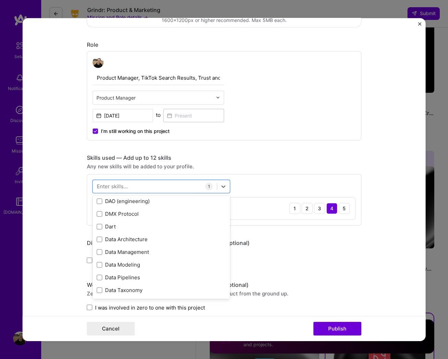
scroll to position [1134, 0]
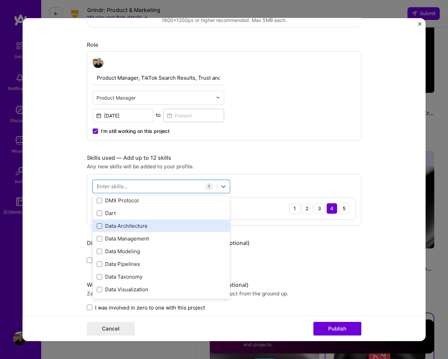
click at [98, 226] on span at bounding box center [99, 225] width 5 height 5
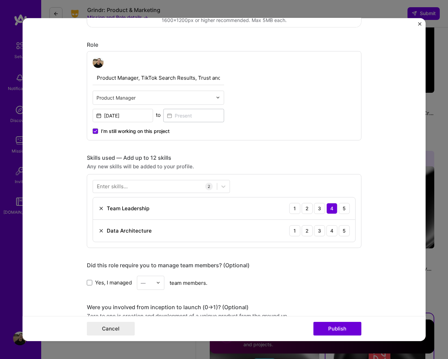
scroll to position [1281, 0]
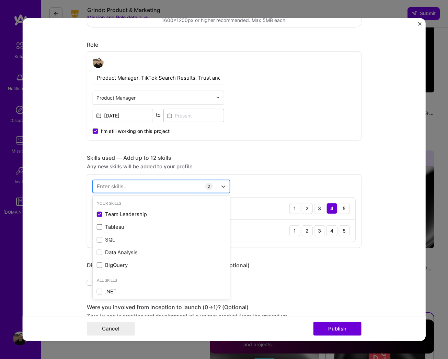
click at [135, 185] on div at bounding box center [155, 186] width 124 height 11
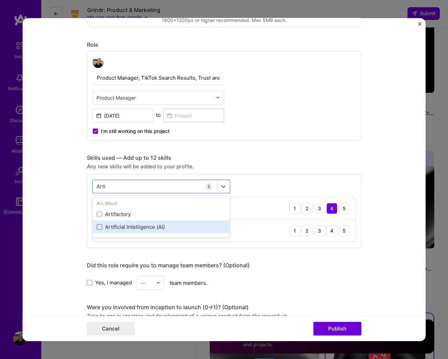
click at [100, 226] on span at bounding box center [99, 226] width 5 height 5
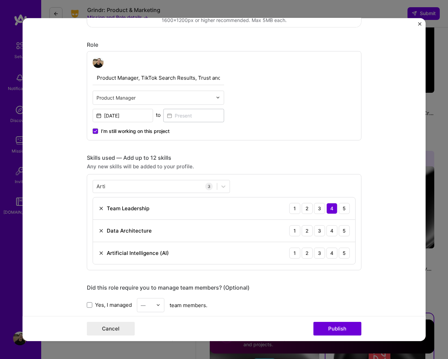
scroll to position [1281, 0]
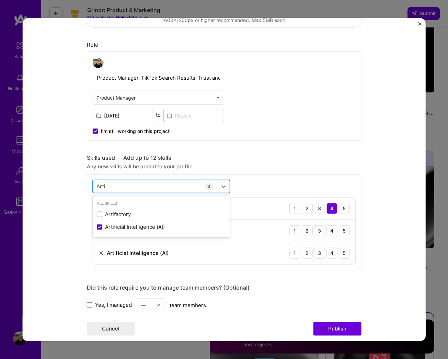
click at [125, 189] on div "Arti Arti" at bounding box center [155, 186] width 124 height 11
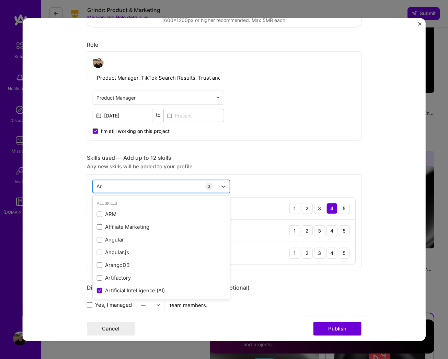
type input "A"
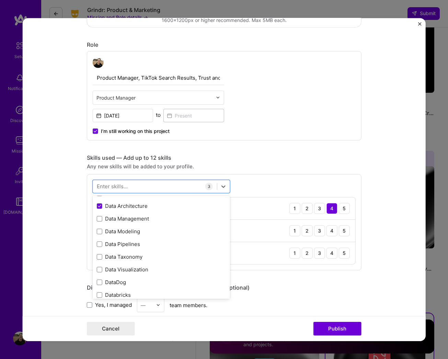
scroll to position [1161, 0]
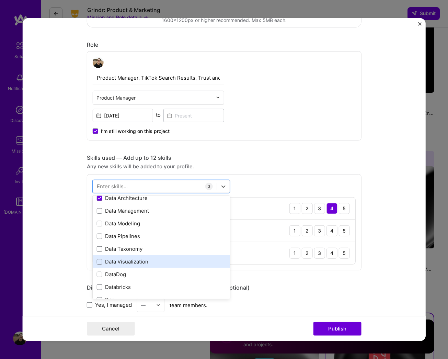
click at [99, 261] on span at bounding box center [99, 261] width 5 height 5
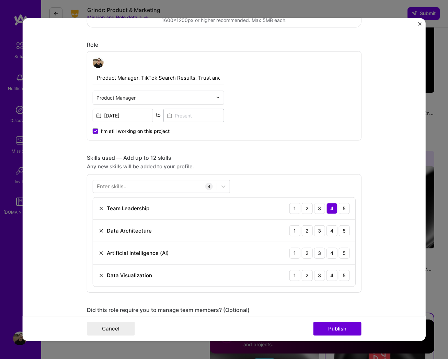
scroll to position [1281, 0]
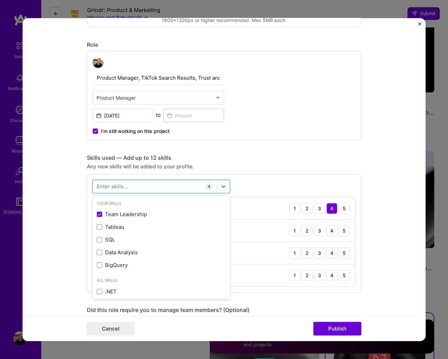
drag, startPoint x: 130, startPoint y: 191, endPoint x: 135, endPoint y: 196, distance: 6.3
click at [130, 191] on div at bounding box center [155, 186] width 124 height 11
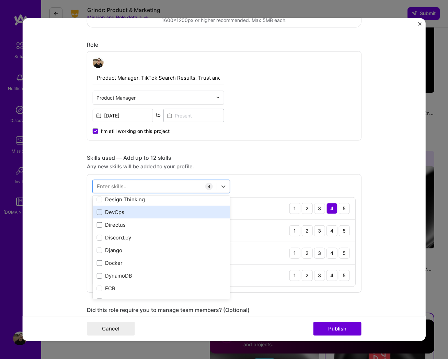
scroll to position [1348, 0]
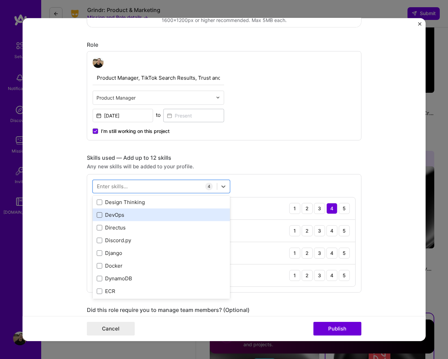
click at [100, 215] on span at bounding box center [99, 214] width 5 height 5
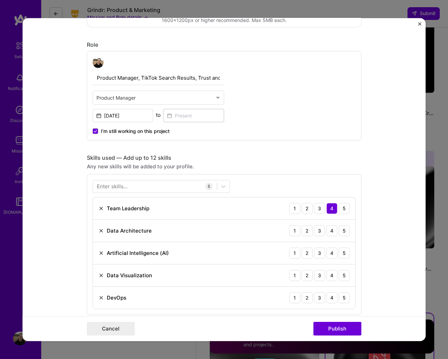
scroll to position [1281, 0]
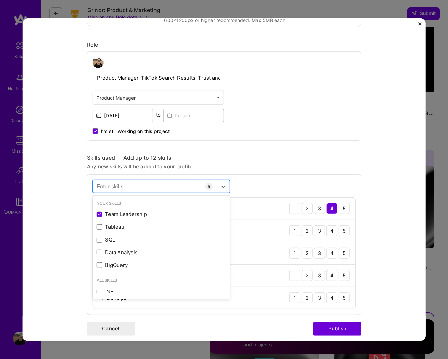
click at [130, 188] on div at bounding box center [155, 186] width 124 height 11
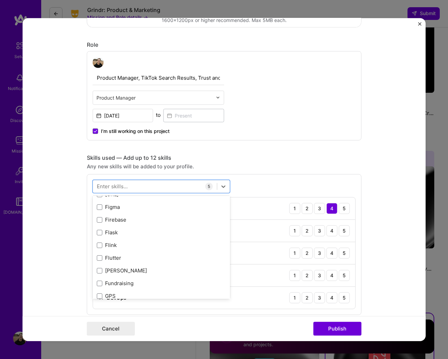
scroll to position [1720, 0]
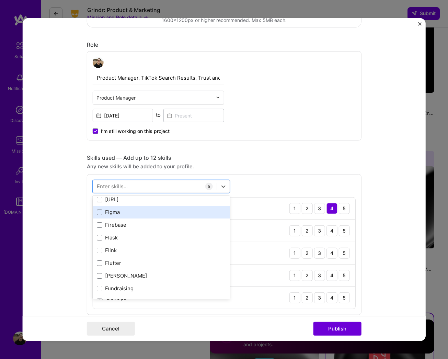
click at [99, 214] on span at bounding box center [99, 211] width 5 height 5
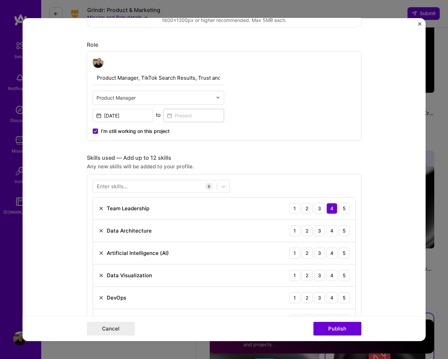
scroll to position [1281, 0]
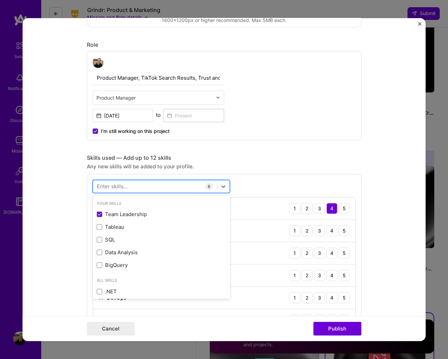
click at [143, 187] on div at bounding box center [155, 186] width 124 height 11
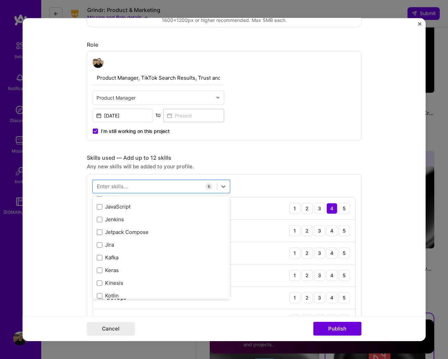
scroll to position [2281, 0]
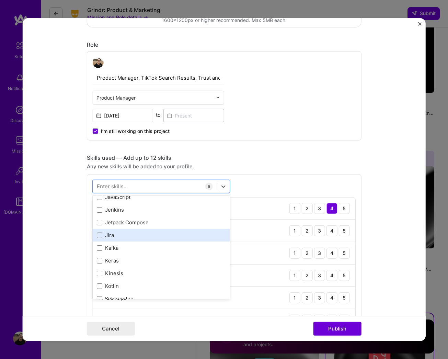
click at [100, 236] on span at bounding box center [99, 234] width 5 height 5
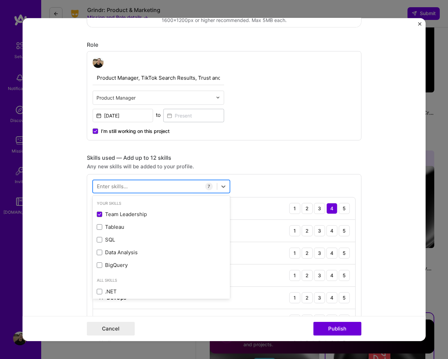
click at [138, 187] on div at bounding box center [155, 186] width 124 height 11
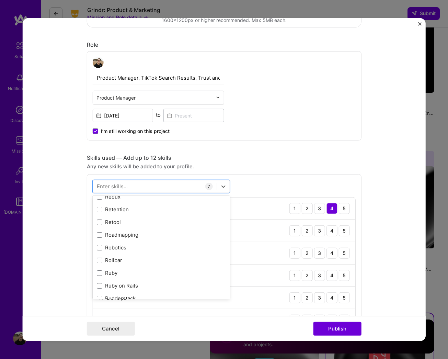
scroll to position [3555, 0]
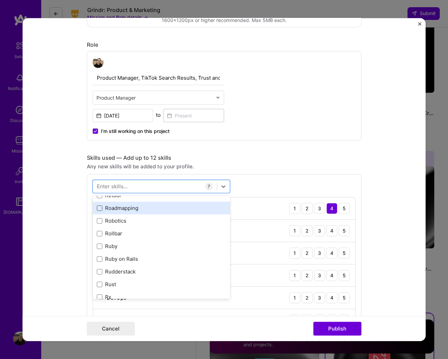
click at [100, 209] on span at bounding box center [99, 207] width 5 height 5
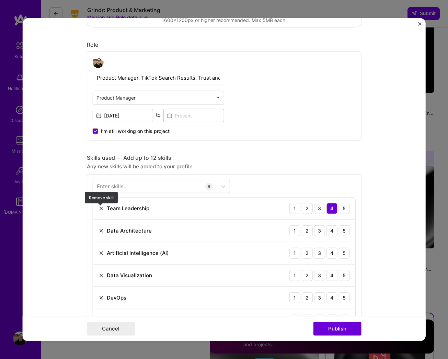
scroll to position [1281, 0]
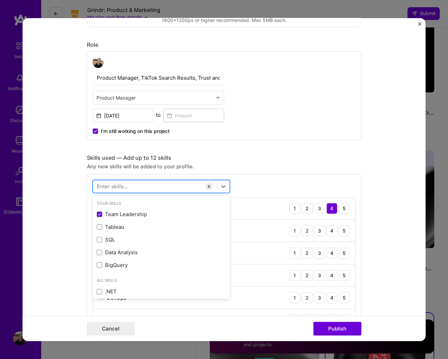
click at [147, 186] on div at bounding box center [155, 186] width 124 height 11
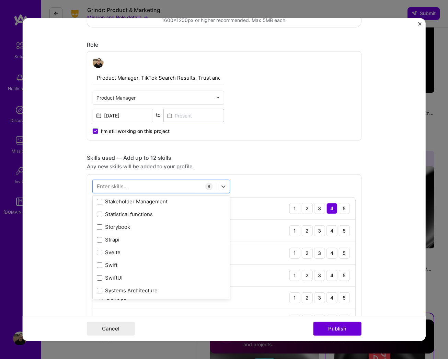
scroll to position [4094, 0]
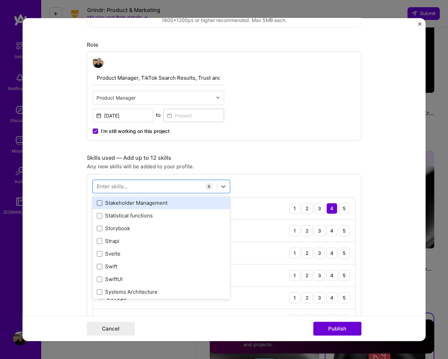
click at [101, 205] on span at bounding box center [99, 202] width 5 height 5
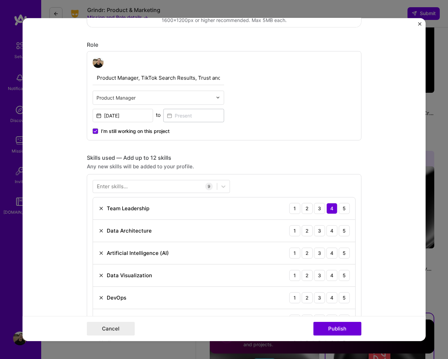
scroll to position [1281, 0]
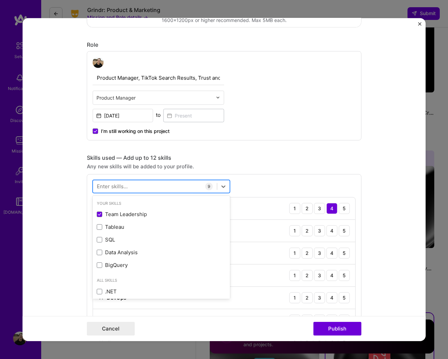
click at [133, 186] on div at bounding box center [155, 186] width 124 height 11
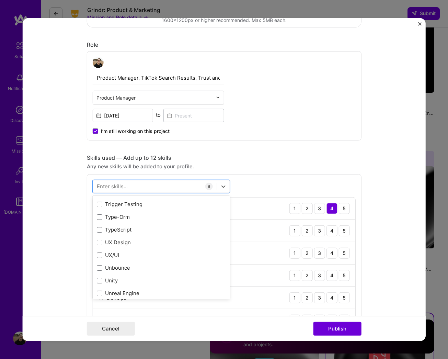
scroll to position [4339, 0]
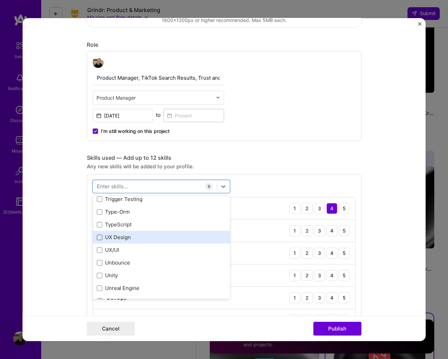
click at [100, 238] on span at bounding box center [99, 236] width 5 height 5
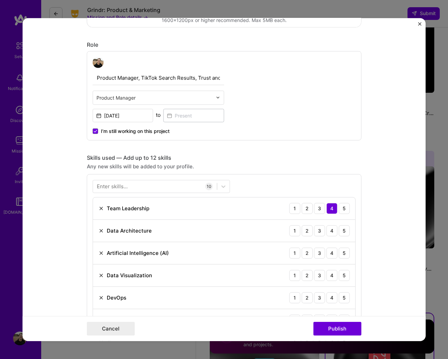
scroll to position [1281, 0]
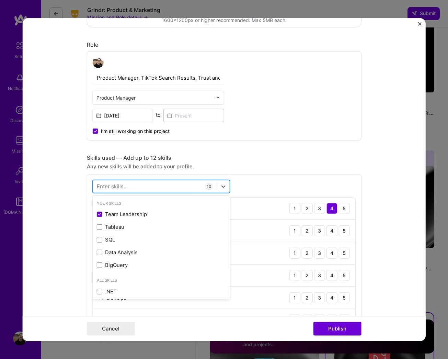
click at [135, 188] on div at bounding box center [155, 186] width 124 height 11
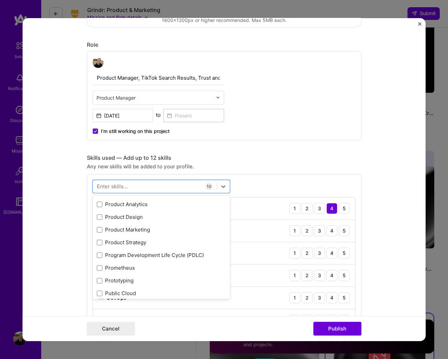
scroll to position [3208, 0]
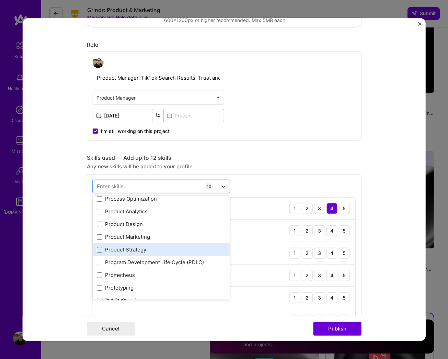
click at [99, 249] on span at bounding box center [99, 249] width 5 height 5
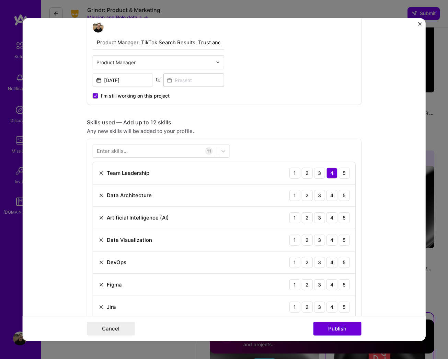
scroll to position [216, 0]
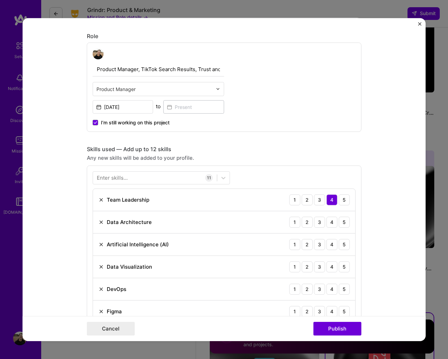
click at [121, 178] on div "Enter skills..." at bounding box center [112, 177] width 31 height 7
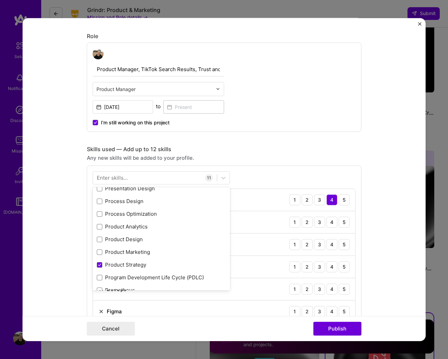
scroll to position [3189, 0]
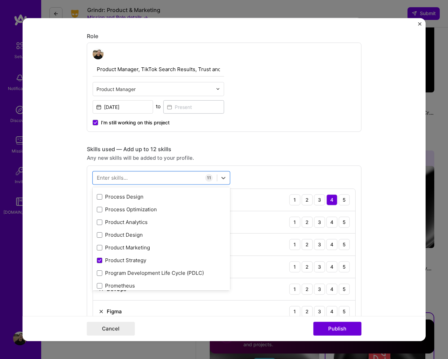
click at [99, 236] on div "Your Skills Team Leadership Tableau SQL Data Analysis BigQuery All Skills .NET …" at bounding box center [161, 238] width 137 height 103
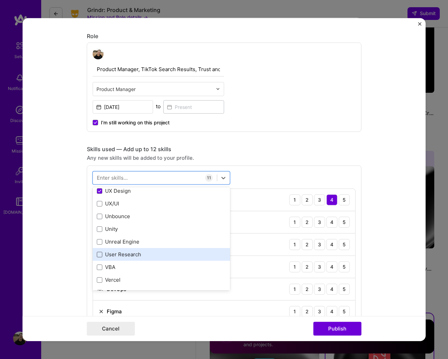
click at [100, 256] on span at bounding box center [99, 254] width 5 height 5
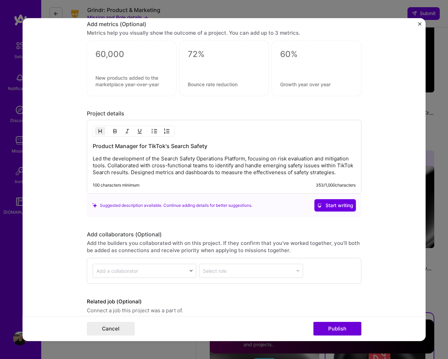
scroll to position [759, 0]
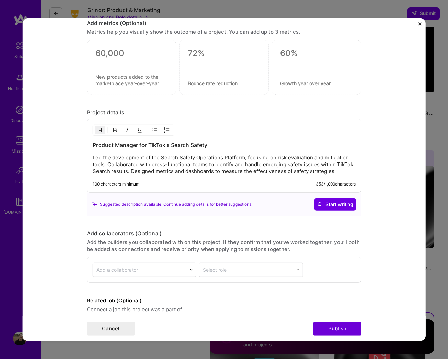
click at [157, 158] on p "Led the development of the Search Safety Operations Platform, focusing on risk …" at bounding box center [224, 164] width 263 height 21
click at [160, 159] on p "Led the development of the Search Safety Operations Platform, focusing on risk …" at bounding box center [224, 164] width 263 height 21
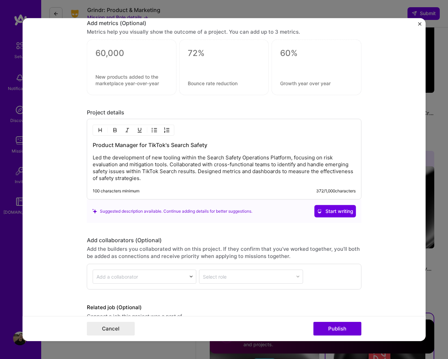
click at [324, 158] on p "Led the development of new tooling within the Search Safety Operations Platform…" at bounding box center [224, 167] width 263 height 27
click at [188, 166] on p "Led the development of new tooling within the Search Safety Operations Platform…" at bounding box center [224, 167] width 263 height 27
click at [104, 165] on p "Led the development of new tooling within the Search Safety Operations Platform…" at bounding box center [224, 167] width 263 height 27
drag, startPoint x: 334, startPoint y: 165, endPoint x: 288, endPoint y: 165, distance: 45.4
click at [288, 165] on p "Led the development of new tooling within the Search Safety Operations Platform…" at bounding box center [224, 167] width 263 height 27
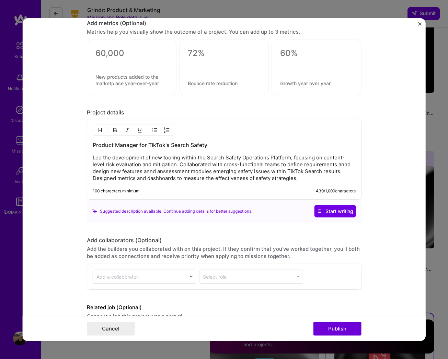
click at [343, 166] on p "Led the development of new tooling within the Search Safety Operations Platform…" at bounding box center [224, 167] width 263 height 27
click at [149, 171] on p "Led the development of new tooling within the Search Safety Operations Platform…" at bounding box center [224, 167] width 263 height 27
click at [173, 173] on p "Led the development of new tooling within the Search Safety Operations Platform…" at bounding box center [224, 167] width 263 height 27
click at [204, 171] on p "Led the development of new tooling within the Search Safety Operations Platform…" at bounding box center [224, 167] width 263 height 27
drag, startPoint x: 336, startPoint y: 171, endPoint x: 209, endPoint y: 173, distance: 126.8
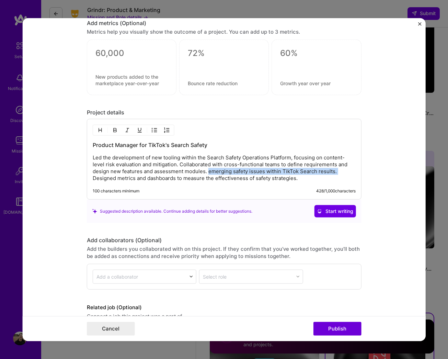
click at [209, 173] on p "Led the development of new tooling within the Search Safety Operations Platform…" at bounding box center [224, 167] width 263 height 27
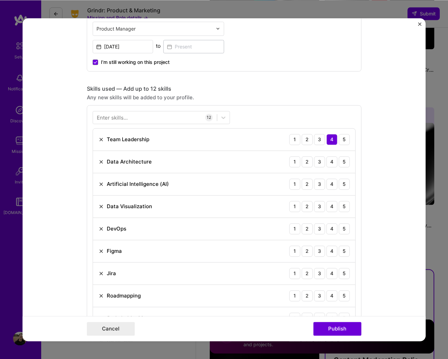
scroll to position [1324, 0]
click at [320, 141] on div "3" at bounding box center [319, 139] width 11 height 11
click at [331, 141] on div "4" at bounding box center [332, 139] width 11 height 11
click at [319, 164] on div "3" at bounding box center [319, 161] width 11 height 11
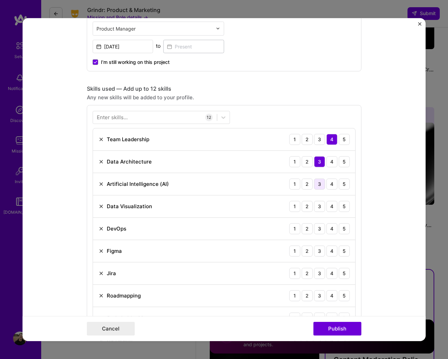
click at [321, 185] on div "3" at bounding box center [319, 183] width 11 height 11
click at [346, 207] on div "5" at bounding box center [344, 206] width 11 height 11
click at [320, 231] on div "3" at bounding box center [319, 228] width 11 height 11
click at [333, 250] on div "4" at bounding box center [332, 250] width 11 height 11
click at [343, 274] on div "5" at bounding box center [344, 273] width 11 height 11
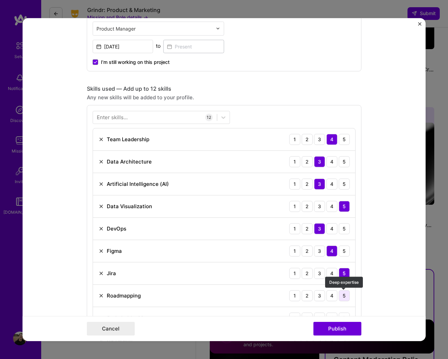
click at [346, 298] on div "5" at bounding box center [344, 295] width 11 height 11
click at [346, 318] on div "5" at bounding box center [344, 317] width 11 height 11
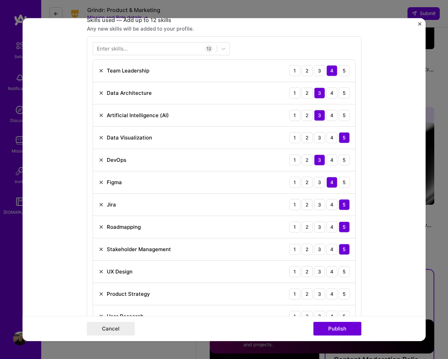
scroll to position [391, 0]
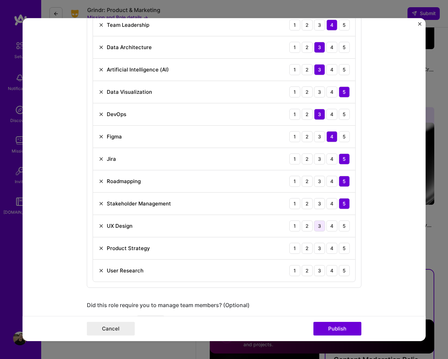
click at [321, 227] on div "3" at bounding box center [319, 225] width 11 height 11
click at [346, 249] on div "5" at bounding box center [344, 248] width 11 height 11
click at [332, 273] on div "4" at bounding box center [332, 270] width 11 height 11
click at [335, 336] on button "Publish" at bounding box center [338, 329] width 48 height 14
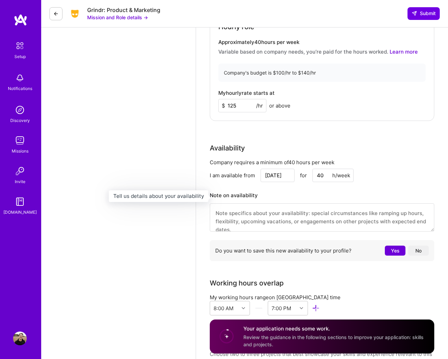
scroll to position [682, 0]
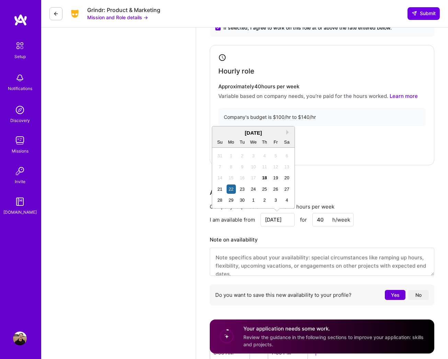
click at [287, 219] on input "[DATE]" at bounding box center [278, 219] width 34 height 13
click at [242, 189] on div "23" at bounding box center [242, 189] width 9 height 9
type input "Sep 23"
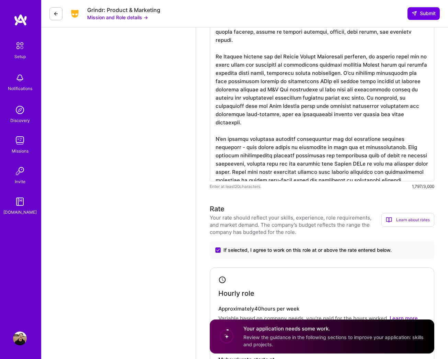
scroll to position [0, 0]
click at [286, 348] on div "Your application needs some work. Review the guidance in the following sections…" at bounding box center [335, 336] width 183 height 23
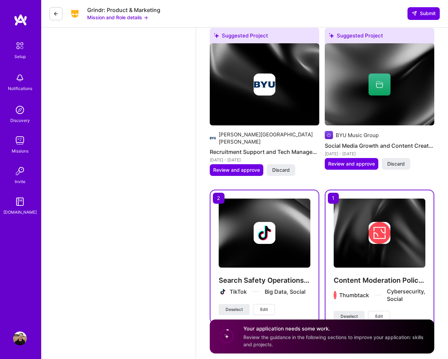
scroll to position [1403, 0]
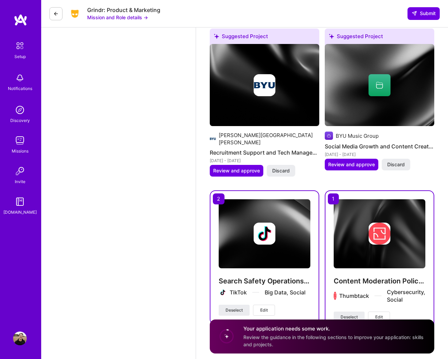
click at [355, 213] on img at bounding box center [380, 233] width 92 height 69
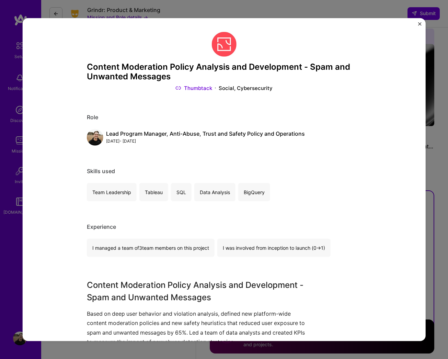
click at [419, 25] on img "Close" at bounding box center [420, 23] width 3 height 3
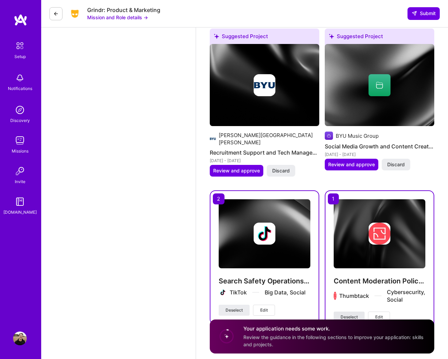
click at [352, 314] on span "Deselect" at bounding box center [349, 317] width 17 height 6
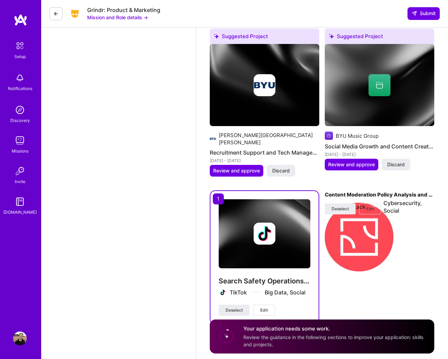
scroll to position [1397, 0]
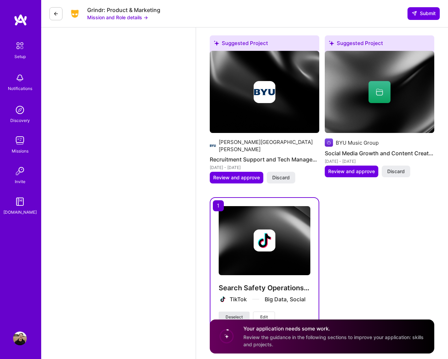
click at [225, 312] on button "Deselect" at bounding box center [234, 317] width 31 height 11
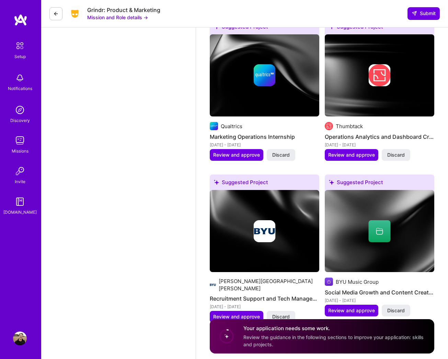
scroll to position [1257, 0]
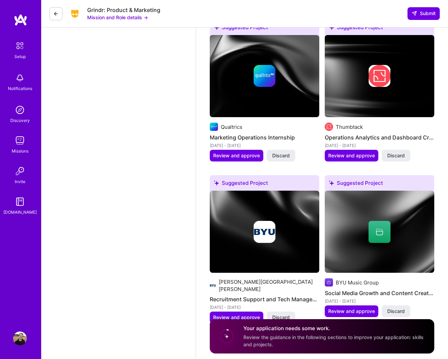
click at [231, 343] on circle at bounding box center [226, 336] width 13 height 13
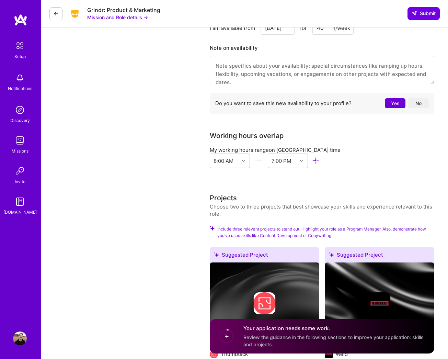
scroll to position [884, 0]
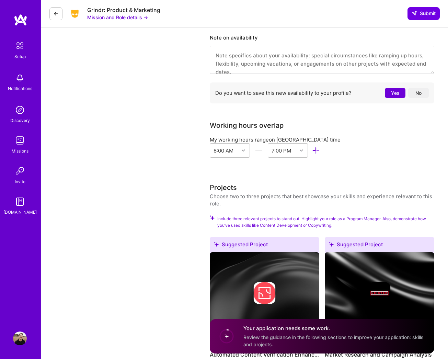
click at [293, 225] on span "Include three relevant projects to stand out. Highlight your role as a Program …" at bounding box center [326, 221] width 217 height 13
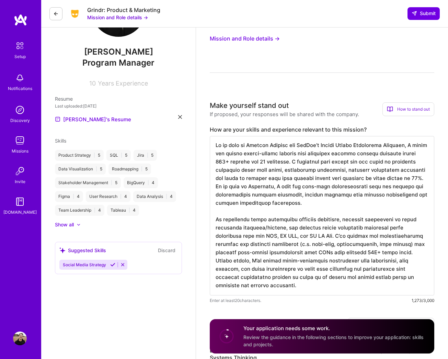
scroll to position [59, 0]
click at [76, 223] on div at bounding box center [75, 225] width 3 height 7
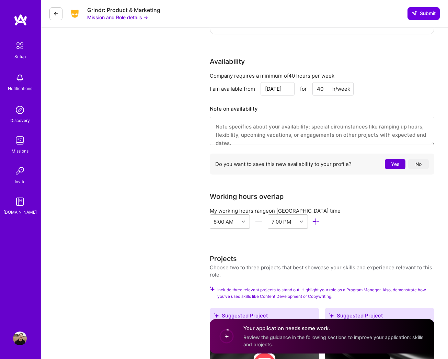
scroll to position [806, 0]
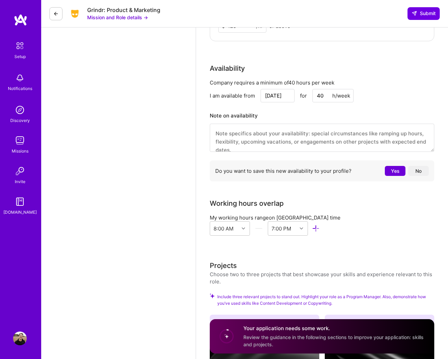
click at [393, 172] on button "Yes" at bounding box center [395, 171] width 21 height 10
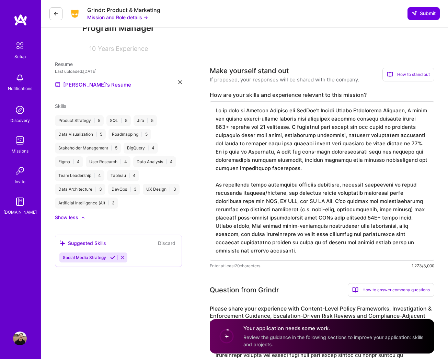
scroll to position [118, 0]
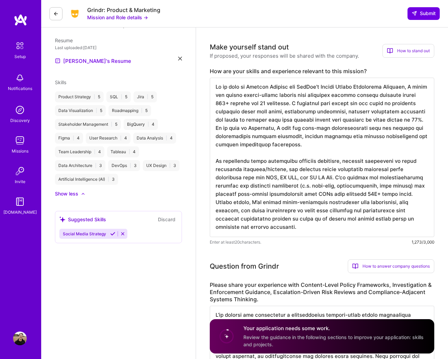
drag, startPoint x: 271, startPoint y: 226, endPoint x: 203, endPoint y: 101, distance: 142.9
click at [279, 110] on textarea at bounding box center [322, 157] width 225 height 159
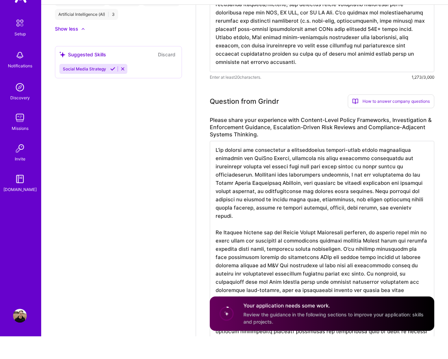
scroll to position [268, 0]
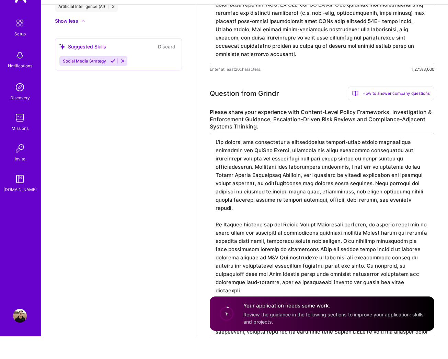
click at [240, 175] on textarea at bounding box center [322, 264] width 225 height 217
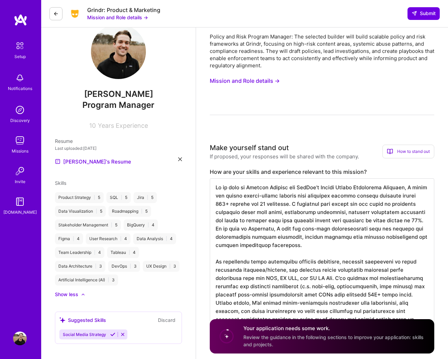
scroll to position [0, 0]
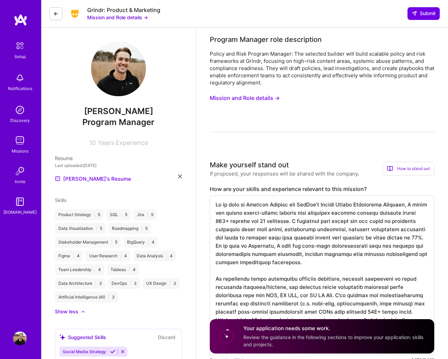
click at [53, 15] on icon at bounding box center [55, 13] width 5 height 5
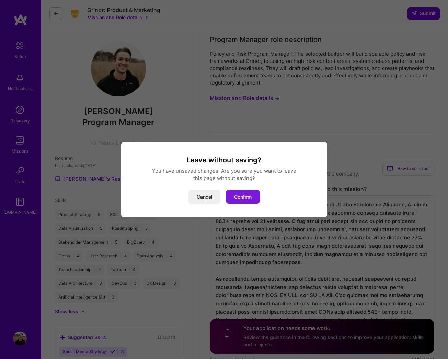
click at [247, 198] on button "Confirm" at bounding box center [243, 197] width 34 height 14
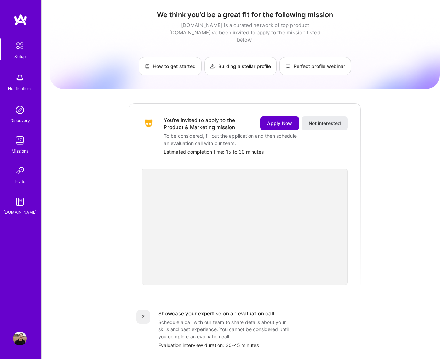
click at [280, 120] on span "Apply Now" at bounding box center [279, 123] width 25 height 7
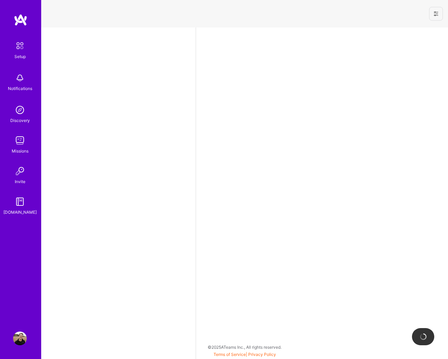
select select "US"
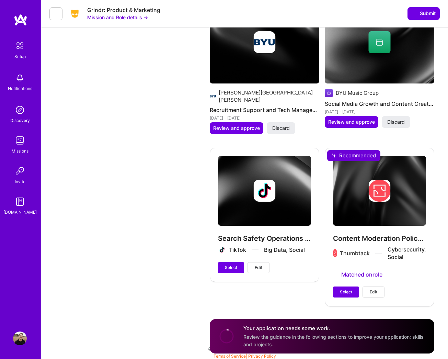
scroll to position [1540, 0]
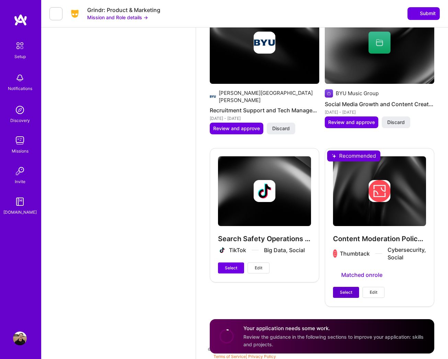
click at [348, 290] on span "Select" at bounding box center [346, 292] width 12 height 6
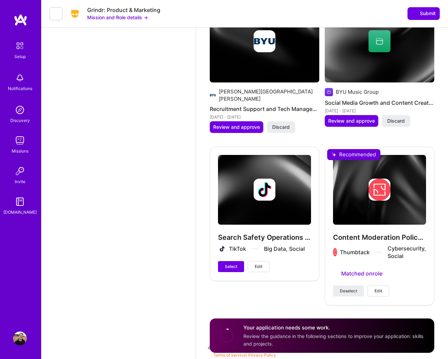
scroll to position [1540, 0]
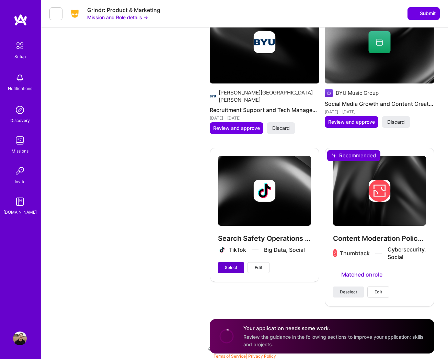
click at [232, 265] on span "Select" at bounding box center [231, 268] width 12 height 6
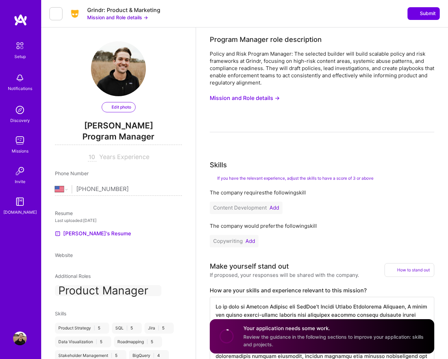
scroll to position [77, 0]
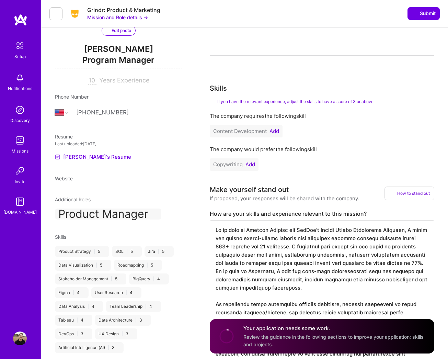
click at [276, 131] on button "Add" at bounding box center [275, 131] width 10 height 5
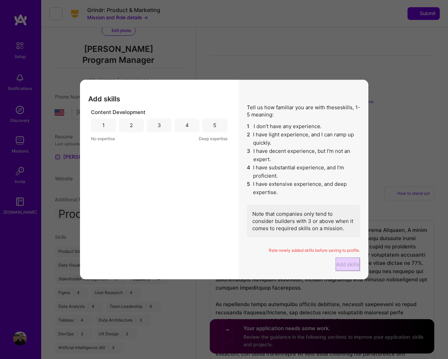
click at [217, 129] on div "5" at bounding box center [214, 126] width 25 height 14
click at [336, 271] on button "Add skills" at bounding box center [348, 264] width 25 height 14
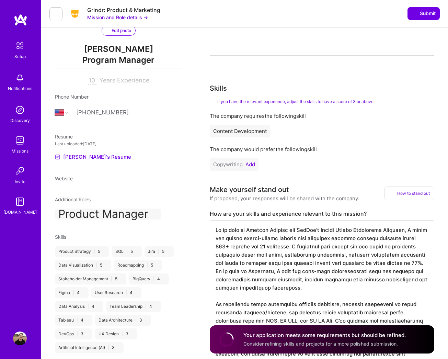
click at [251, 166] on button "Add" at bounding box center [251, 164] width 10 height 5
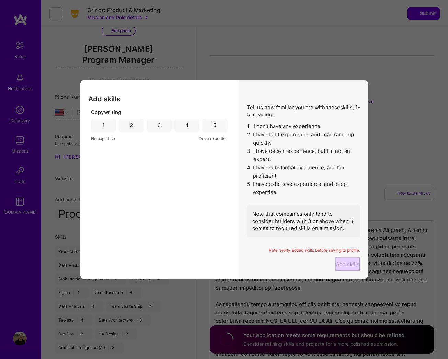
click at [216, 129] on div "5" at bounding box center [214, 125] width 3 height 7
click at [336, 271] on button "Add skills" at bounding box center [348, 264] width 25 height 14
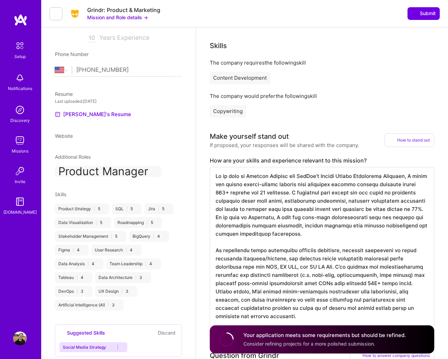
scroll to position [119, 0]
click at [179, 159] on icon at bounding box center [179, 157] width 5 height 5
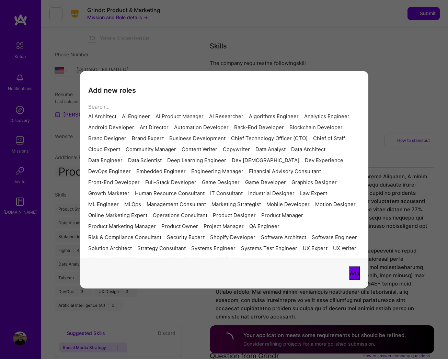
click at [114, 101] on input "modal" at bounding box center [221, 107] width 267 height 18
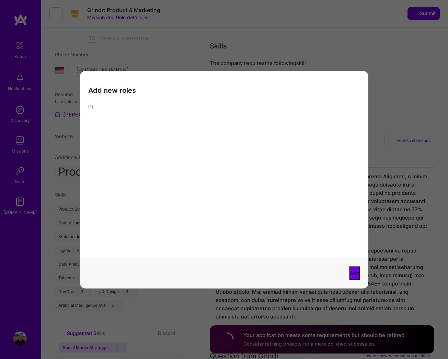
type input "P"
type input "Data"
click at [103, 119] on div "Data Analyst" at bounding box center [103, 115] width 30 height 5
click at [349, 278] on button "Add" at bounding box center [354, 273] width 11 height 14
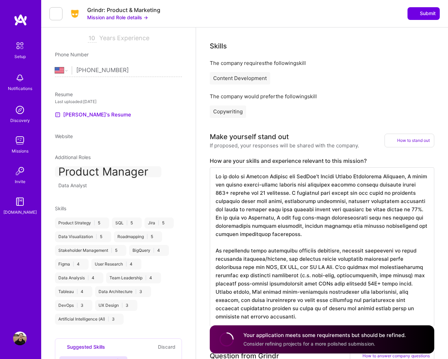
click at [180, 160] on icon at bounding box center [179, 157] width 5 height 5
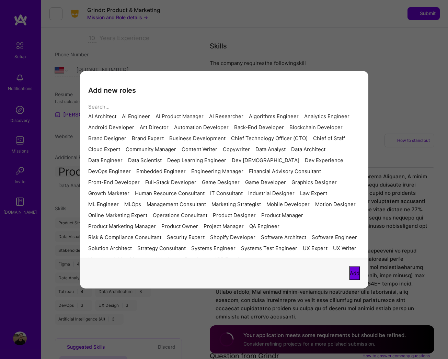
click at [98, 98] on input "modal" at bounding box center [221, 107] width 267 height 18
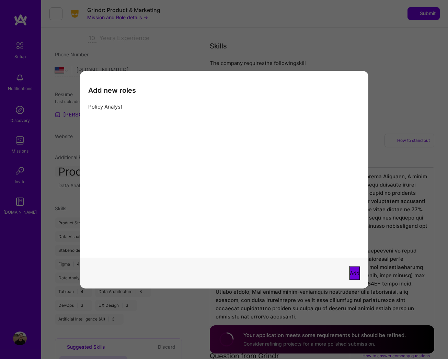
type input "Policy Analyst"
click at [349, 273] on button "Add" at bounding box center [354, 273] width 11 height 14
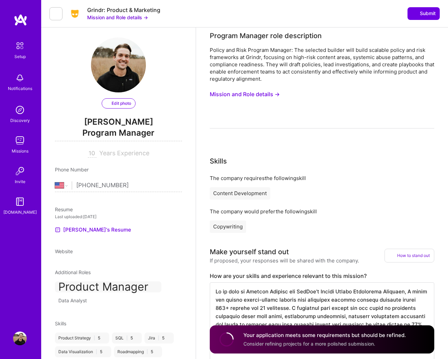
scroll to position [1, 0]
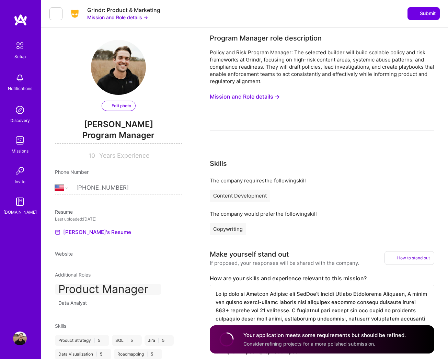
click at [90, 158] on input "10" at bounding box center [92, 156] width 9 height 8
type input "10"
click at [109, 131] on span "Program Manager" at bounding box center [118, 137] width 127 height 14
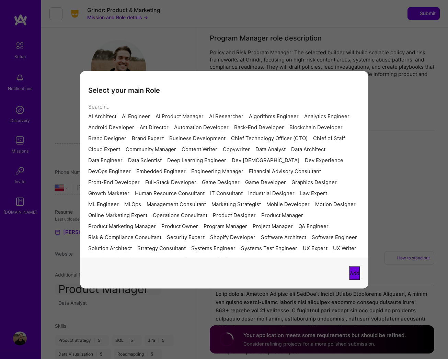
click at [304, 119] on div "Analytics Engineer" at bounding box center [326, 115] width 45 height 5
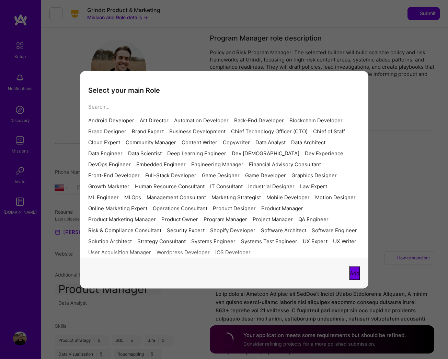
scroll to position [117, 0]
click at [300, 205] on div "Product Manager" at bounding box center [283, 207] width 42 height 5
click at [349, 279] on button "Add" at bounding box center [354, 273] width 11 height 14
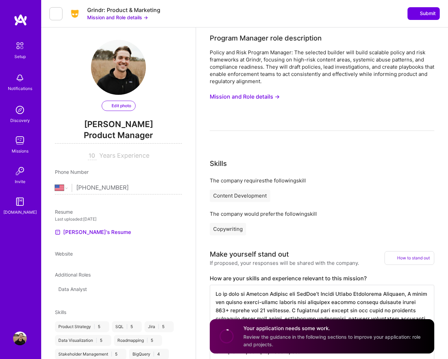
click at [179, 278] on icon at bounding box center [179, 275] width 5 height 5
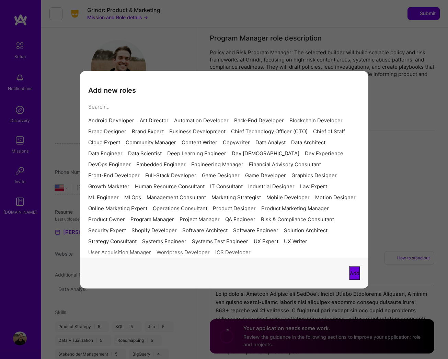
scroll to position [100, 0]
click at [167, 216] on div "Program Manager" at bounding box center [153, 218] width 44 height 5
click at [349, 274] on button "Add" at bounding box center [354, 273] width 11 height 14
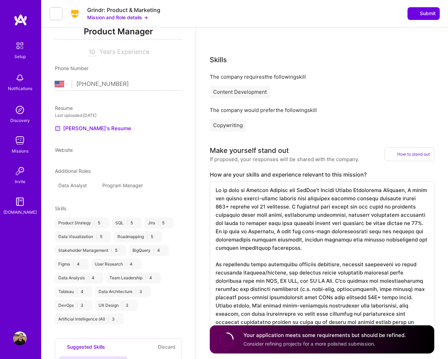
scroll to position [0, 0]
